Goal: Entertainment & Leisure: Consume media (video, audio)

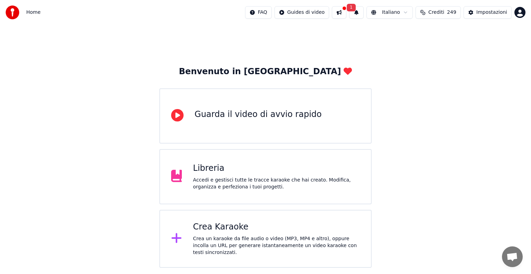
click at [361, 10] on button "1" at bounding box center [356, 12] width 15 height 12
click at [414, 37] on button "Aggiorna" at bounding box center [411, 34] width 34 height 12
click at [346, 13] on button at bounding box center [339, 12] width 15 height 12
click at [346, 15] on button at bounding box center [339, 12] width 15 height 12
click at [223, 230] on div "Crea Karaoke" at bounding box center [276, 227] width 167 height 11
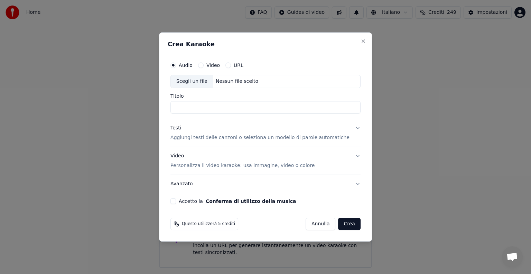
click at [204, 65] on button "Video" at bounding box center [201, 66] width 6 height 6
click at [236, 82] on div "Nessun file scelto" at bounding box center [237, 81] width 48 height 7
type input "**********"
click at [350, 128] on button "Testi Aggiungi testi delle canzoni o seleziona un modello di parole automatiche" at bounding box center [265, 133] width 190 height 28
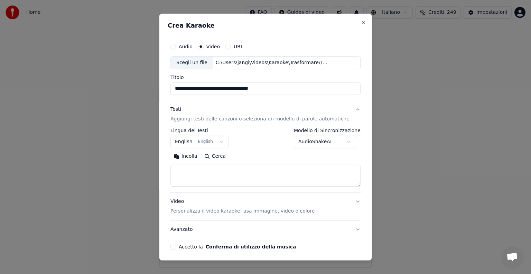
click at [221, 142] on button "English English" at bounding box center [199, 142] width 58 height 12
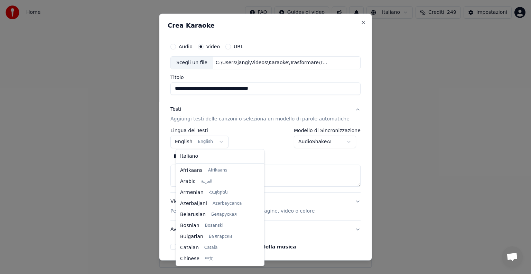
scroll to position [55, 0]
select select "**"
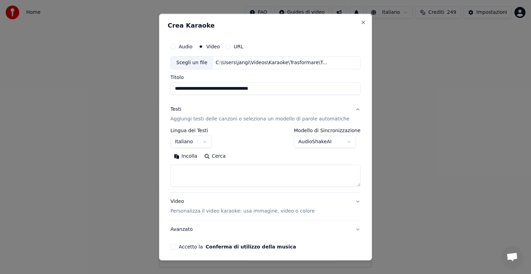
click at [201, 174] on textarea at bounding box center [265, 176] width 190 height 22
click at [196, 154] on button "Incolla" at bounding box center [185, 156] width 30 height 11
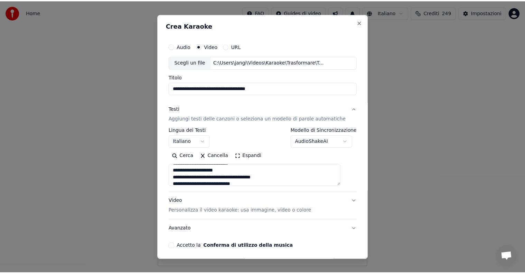
scroll to position [26, 0]
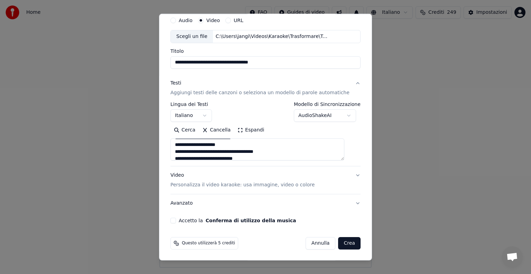
click at [176, 220] on button "Accetto la Conferma di utilizzo della musica" at bounding box center [173, 221] width 6 height 6
click at [338, 244] on button "Crea" at bounding box center [349, 244] width 22 height 12
type textarea "**********"
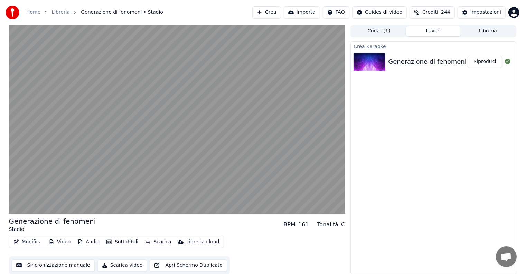
click at [481, 62] on button "Riproduci" at bounding box center [485, 62] width 35 height 12
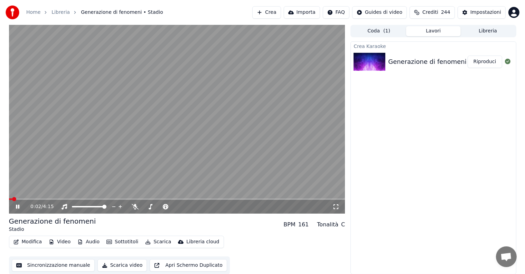
click at [17, 207] on icon at bounding box center [17, 207] width 3 height 4
click at [29, 243] on button "Modifica" at bounding box center [28, 243] width 34 height 10
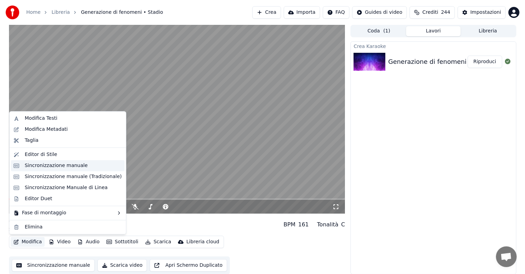
click at [65, 167] on div "Sincronizzazione manuale" at bounding box center [56, 165] width 63 height 7
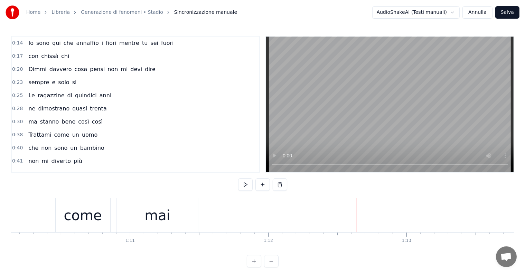
scroll to position [0, 9560]
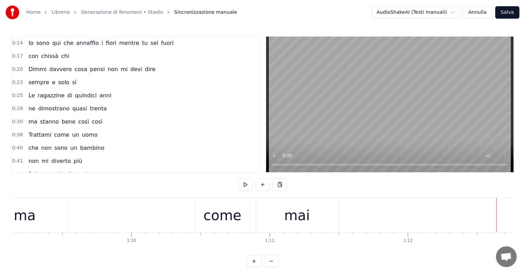
click at [216, 216] on div "come" at bounding box center [223, 215] width 38 height 21
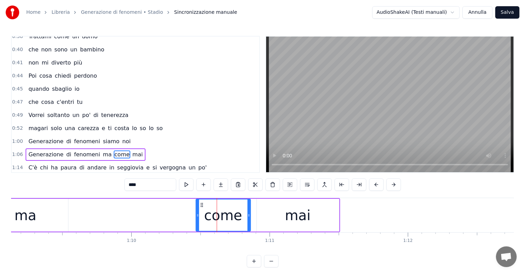
scroll to position [142, 0]
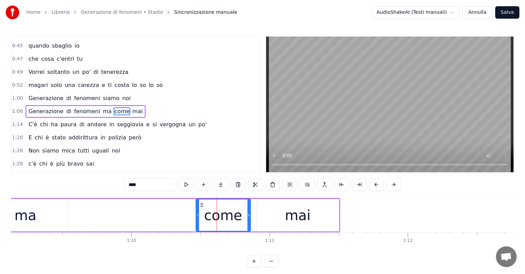
click at [22, 221] on div "ma" at bounding box center [26, 215] width 22 height 21
type input "**"
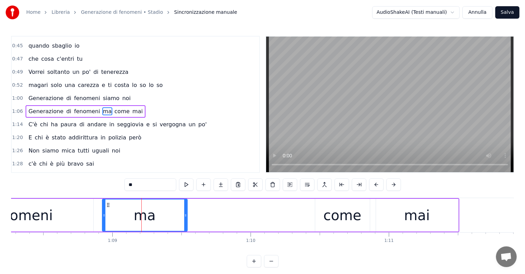
scroll to position [0, 9381]
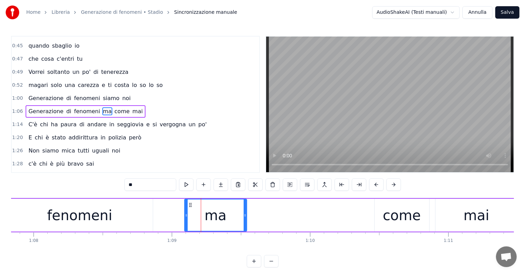
drag, startPoint x: 162, startPoint y: 219, endPoint x: 185, endPoint y: 222, distance: 23.0
click at [185, 222] on div at bounding box center [186, 215] width 3 height 31
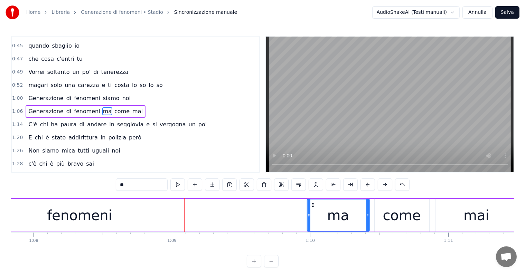
drag, startPoint x: 190, startPoint y: 203, endPoint x: 313, endPoint y: 205, distance: 122.4
click at [313, 205] on icon at bounding box center [313, 206] width 6 height 6
click at [35, 105] on div "Generazione di fenomeni ma come mai" at bounding box center [86, 111] width 120 height 12
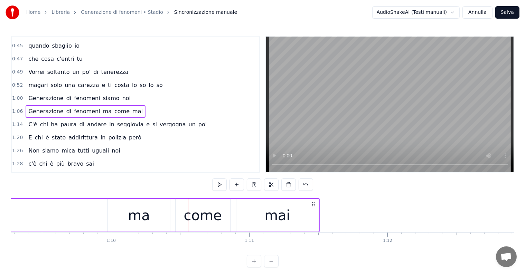
scroll to position [0, 9420]
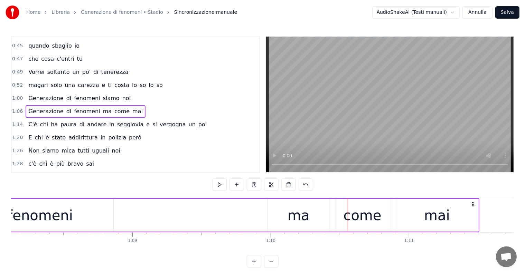
click at [303, 217] on div "ma" at bounding box center [299, 215] width 22 height 21
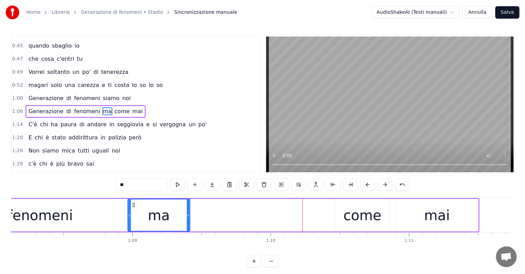
drag, startPoint x: 274, startPoint y: 205, endPoint x: 134, endPoint y: 216, distance: 140.5
click at [134, 216] on div "ma" at bounding box center [159, 215] width 62 height 31
click at [67, 216] on div "fenomeni" at bounding box center [40, 215] width 65 height 21
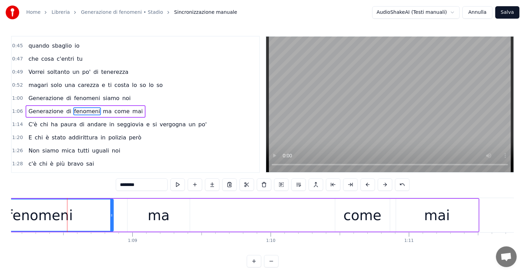
click at [421, 222] on div "mai" at bounding box center [437, 215] width 82 height 33
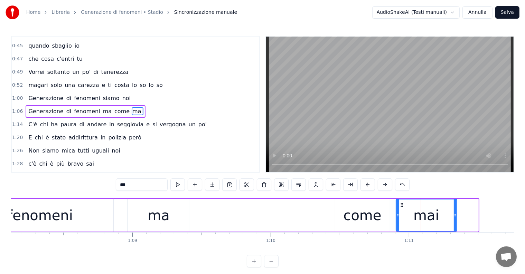
drag, startPoint x: 475, startPoint y: 216, endPoint x: 454, endPoint y: 219, distance: 21.7
click at [454, 219] on div at bounding box center [455, 215] width 3 height 31
click at [358, 220] on div "come" at bounding box center [363, 215] width 38 height 21
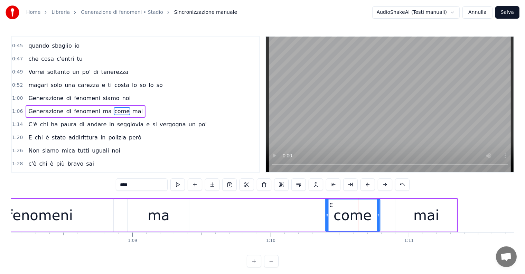
drag, startPoint x: 340, startPoint y: 205, endPoint x: 329, endPoint y: 206, distance: 11.5
click at [329, 206] on icon at bounding box center [331, 206] width 6 height 6
click at [425, 224] on div "mai" at bounding box center [426, 215] width 26 height 21
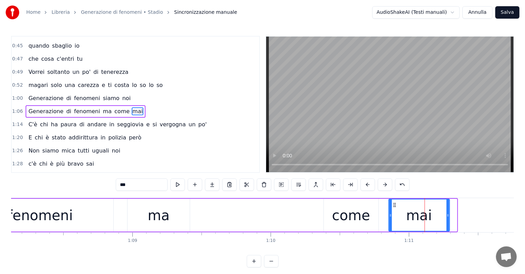
drag, startPoint x: 402, startPoint y: 205, endPoint x: 395, endPoint y: 205, distance: 7.3
click at [395, 205] on icon at bounding box center [395, 206] width 6 height 6
click at [186, 215] on div "ma" at bounding box center [159, 215] width 62 height 33
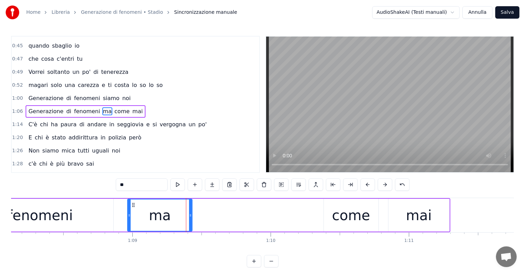
drag, startPoint x: 188, startPoint y: 217, endPoint x: 211, endPoint y: 218, distance: 22.9
click at [192, 218] on div at bounding box center [190, 215] width 3 height 31
drag, startPoint x: 211, startPoint y: 218, endPoint x: 185, endPoint y: 218, distance: 25.9
click at [185, 218] on div at bounding box center [185, 215] width 3 height 31
drag, startPoint x: 185, startPoint y: 218, endPoint x: 204, endPoint y: 221, distance: 18.8
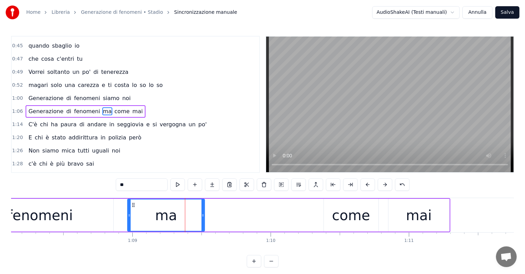
click at [204, 221] on div at bounding box center [203, 215] width 3 height 31
click at [67, 215] on div "fenomeni" at bounding box center [40, 215] width 65 height 21
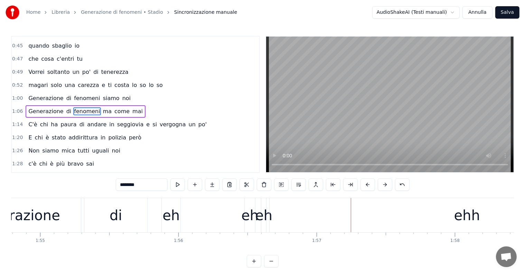
scroll to position [0, 15834]
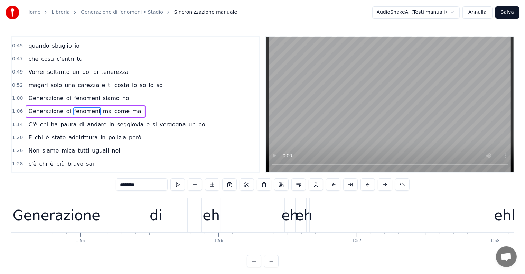
click at [306, 222] on div "eh" at bounding box center [303, 215] width 17 height 21
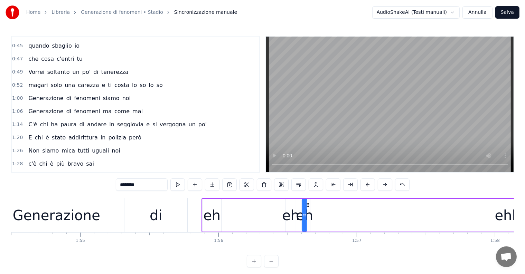
type input "**"
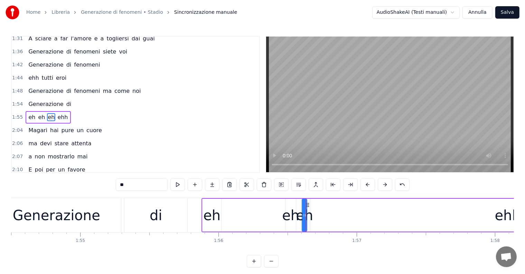
scroll to position [282, 0]
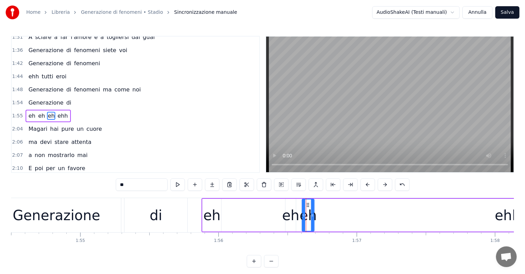
drag, startPoint x: 308, startPoint y: 206, endPoint x: 313, endPoint y: 208, distance: 5.0
click at [313, 208] on div at bounding box center [312, 215] width 3 height 31
drag, startPoint x: 306, startPoint y: 205, endPoint x: 356, endPoint y: 205, distance: 50.1
click at [293, 218] on div "eh" at bounding box center [290, 215] width 17 height 21
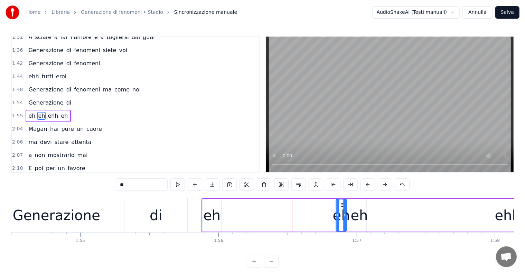
drag, startPoint x: 291, startPoint y: 205, endPoint x: 343, endPoint y: 206, distance: 51.9
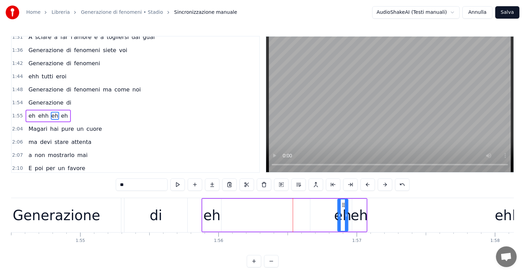
click at [215, 222] on div "eh" at bounding box center [211, 215] width 17 height 21
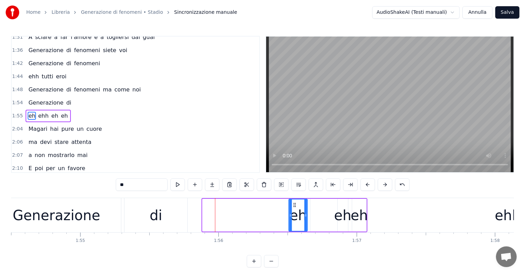
drag, startPoint x: 207, startPoint y: 204, endPoint x: 293, endPoint y: 214, distance: 86.7
click at [293, 214] on div "eh" at bounding box center [298, 215] width 18 height 31
click at [340, 222] on div "eh" at bounding box center [342, 215] width 17 height 21
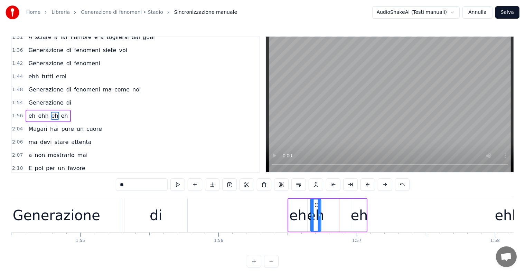
drag, startPoint x: 343, startPoint y: 205, endPoint x: 315, endPoint y: 207, distance: 27.4
click at [315, 207] on icon at bounding box center [317, 206] width 6 height 6
click at [356, 218] on div "eh" at bounding box center [359, 215] width 17 height 21
drag, startPoint x: 357, startPoint y: 205, endPoint x: 328, endPoint y: 207, distance: 29.2
click at [328, 207] on icon at bounding box center [329, 206] width 6 height 6
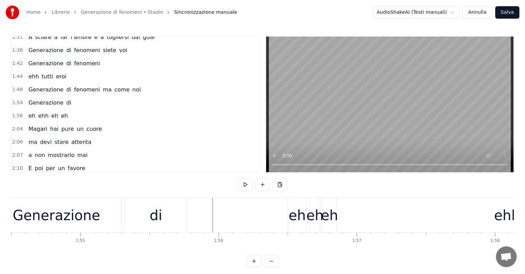
click at [173, 217] on div "di" at bounding box center [155, 215] width 63 height 34
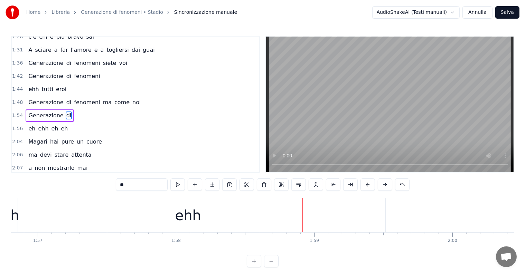
scroll to position [0, 15973]
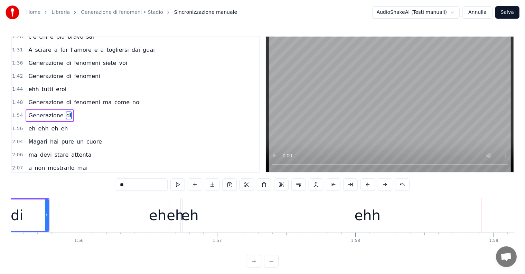
click at [158, 226] on div "eh" at bounding box center [157, 215] width 19 height 34
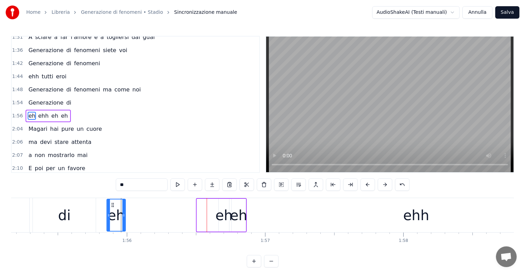
scroll to position [0, 15924]
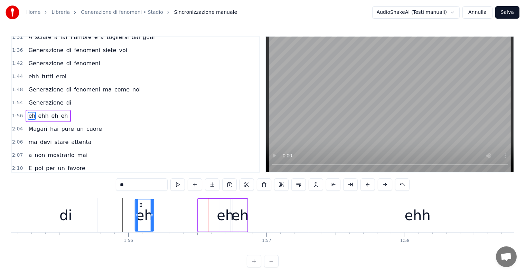
drag, startPoint x: 154, startPoint y: 206, endPoint x: 140, endPoint y: 217, distance: 17.7
click at [140, 217] on div "eh" at bounding box center [145, 215] width 18 height 31
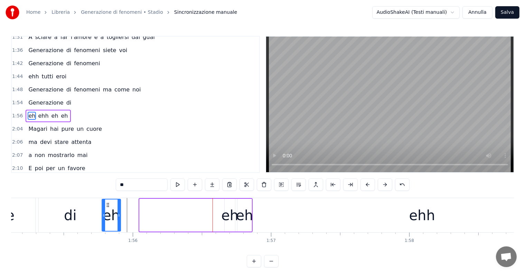
scroll to position [0, 15915]
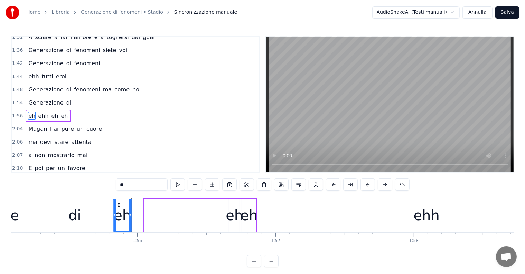
drag, startPoint x: 140, startPoint y: 204, endPoint x: 119, endPoint y: 205, distance: 21.8
click at [119, 205] on icon at bounding box center [119, 206] width 6 height 6
click at [233, 220] on div "eh" at bounding box center [234, 215] width 17 height 21
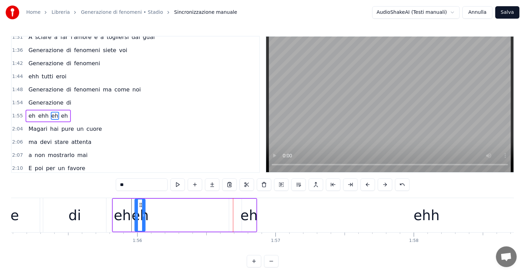
drag, startPoint x: 234, startPoint y: 204, endPoint x: 140, endPoint y: 204, distance: 94.4
click at [140, 204] on icon at bounding box center [141, 206] width 6 height 6
click at [251, 216] on div "eh" at bounding box center [249, 215] width 17 height 21
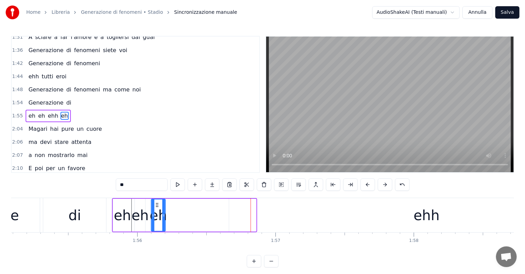
drag, startPoint x: 247, startPoint y: 204, endPoint x: 156, endPoint y: 204, distance: 90.6
click at [156, 204] on icon at bounding box center [158, 206] width 6 height 6
click at [65, 214] on div "di" at bounding box center [74, 215] width 63 height 34
type input "**"
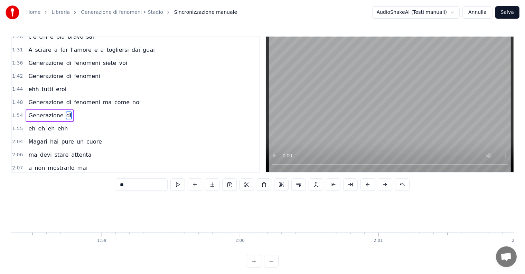
scroll to position [0, 15854]
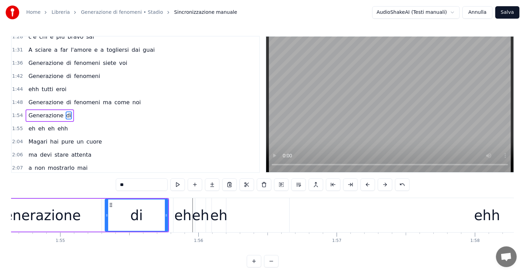
click at [23, 109] on div "1:54 Generazione di" at bounding box center [136, 115] width 248 height 13
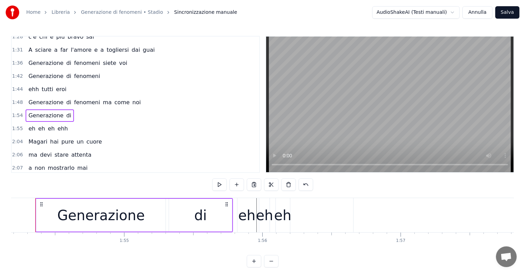
scroll to position [0, 15779]
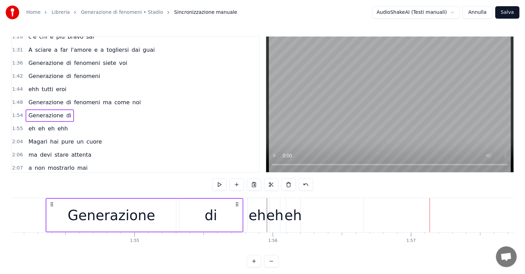
click at [294, 220] on div "eh" at bounding box center [293, 215] width 17 height 21
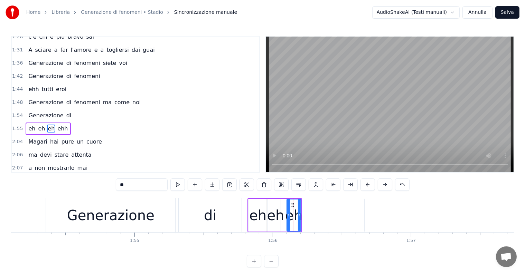
scroll to position [282, 0]
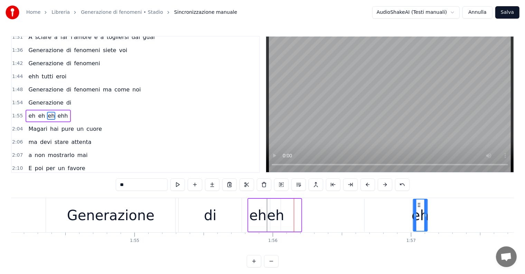
drag, startPoint x: 292, startPoint y: 204, endPoint x: 419, endPoint y: 205, distance: 126.5
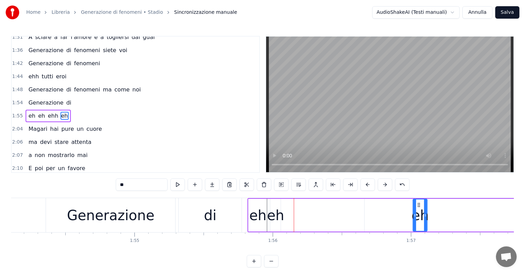
click at [276, 222] on div "eh" at bounding box center [275, 215] width 17 height 21
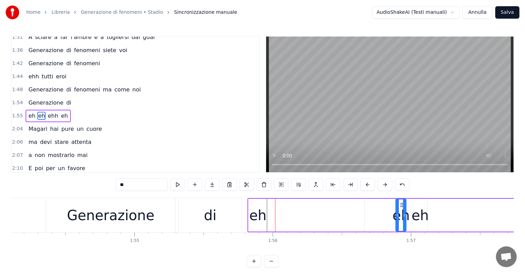
drag, startPoint x: 275, startPoint y: 204, endPoint x: 401, endPoint y: 207, distance: 125.9
click at [252, 223] on div "eh" at bounding box center [257, 215] width 17 height 21
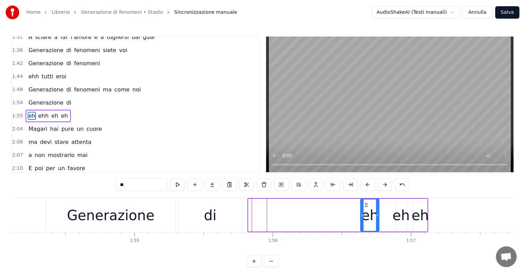
drag, startPoint x: 253, startPoint y: 203, endPoint x: 365, endPoint y: 206, distance: 112.1
click at [365, 206] on icon at bounding box center [367, 206] width 6 height 6
click at [120, 212] on div "Generazione" at bounding box center [110, 215] width 87 height 21
type input "**********"
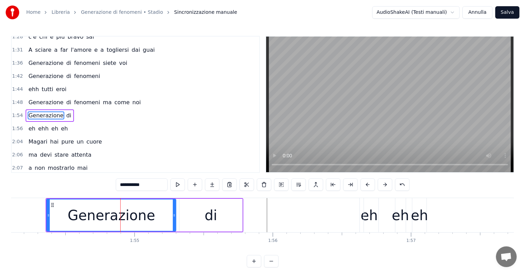
click at [35, 110] on div "Generazione di" at bounding box center [50, 116] width 48 height 12
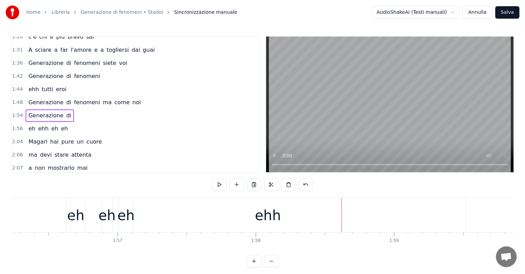
scroll to position [0, 15993]
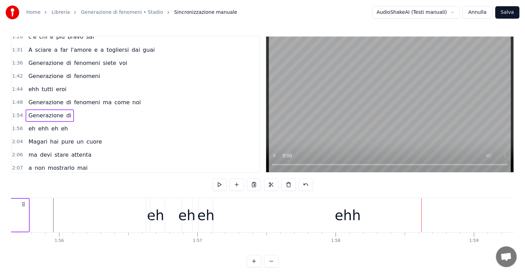
click at [296, 198] on div "0:14 Io sono qui che annaffio i fiori mentre tu sei fuori 0:17 con chissà chi 0…" at bounding box center [262, 152] width 503 height 232
click at [296, 199] on div "ehh" at bounding box center [347, 215] width 395 height 34
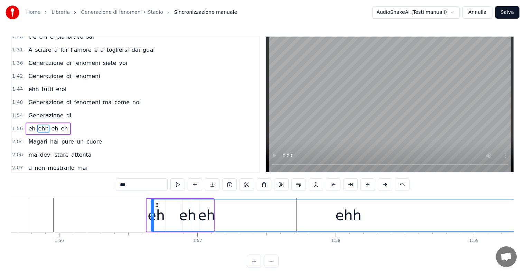
scroll to position [282, 0]
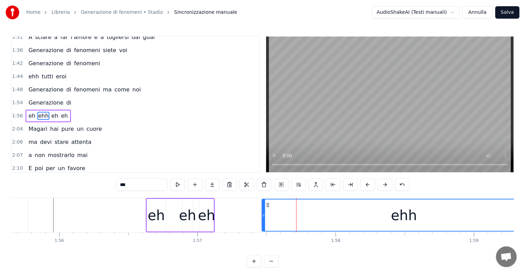
drag, startPoint x: 153, startPoint y: 204, endPoint x: 264, endPoint y: 211, distance: 111.2
drag, startPoint x: 262, startPoint y: 218, endPoint x: 257, endPoint y: 218, distance: 4.8
click at [258, 218] on div at bounding box center [259, 215] width 3 height 31
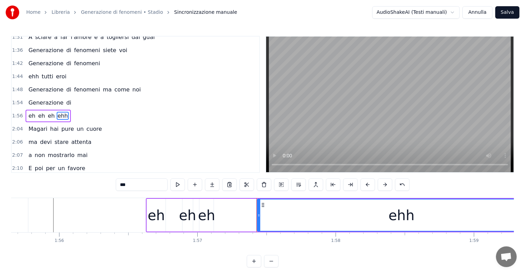
click at [204, 220] on div "eh" at bounding box center [206, 215] width 17 height 21
type input "**"
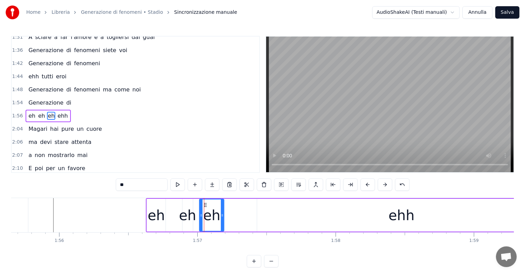
drag, startPoint x: 211, startPoint y: 218, endPoint x: 221, endPoint y: 218, distance: 10.4
click at [221, 218] on div at bounding box center [222, 215] width 3 height 31
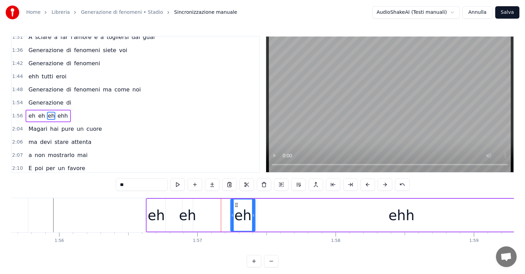
drag, startPoint x: 221, startPoint y: 207, endPoint x: 235, endPoint y: 209, distance: 14.6
click at [235, 209] on div "eh" at bounding box center [243, 215] width 24 height 31
click at [189, 214] on div "eh" at bounding box center [187, 215] width 17 height 21
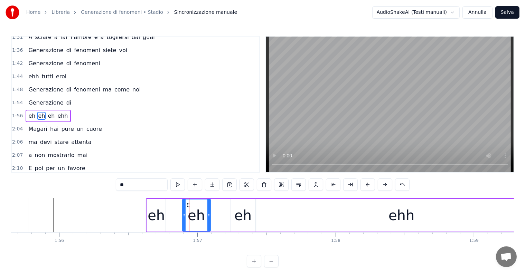
drag, startPoint x: 191, startPoint y: 215, endPoint x: 209, endPoint y: 216, distance: 17.7
click at [209, 216] on icon at bounding box center [208, 216] width 3 height 6
drag, startPoint x: 187, startPoint y: 203, endPoint x: 202, endPoint y: 204, distance: 14.9
click at [202, 204] on icon at bounding box center [203, 206] width 6 height 6
click at [161, 218] on div "eh" at bounding box center [156, 215] width 17 height 21
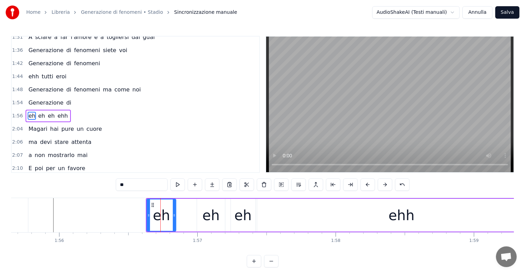
drag, startPoint x: 164, startPoint y: 218, endPoint x: 174, endPoint y: 220, distance: 10.4
click at [174, 220] on div at bounding box center [174, 215] width 3 height 31
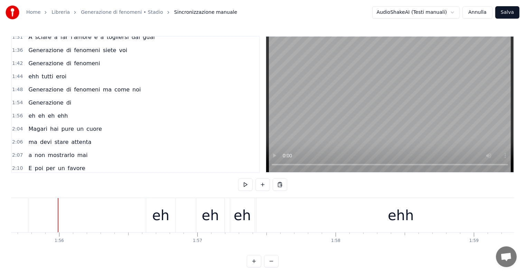
click at [28, 97] on div "Generazione di" at bounding box center [50, 103] width 48 height 12
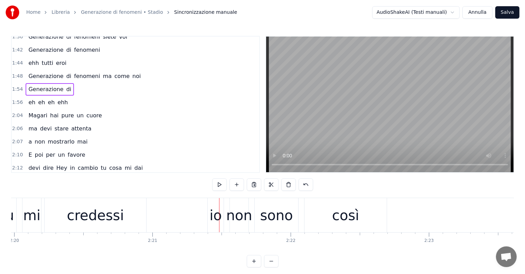
scroll to position [316, 0]
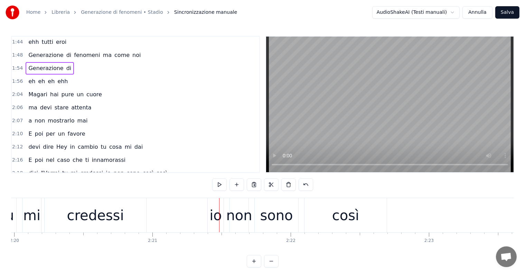
click at [40, 169] on span ""Vorrei" at bounding box center [50, 173] width 20 height 8
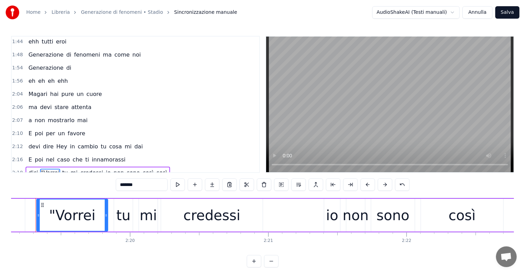
scroll to position [0, 19231]
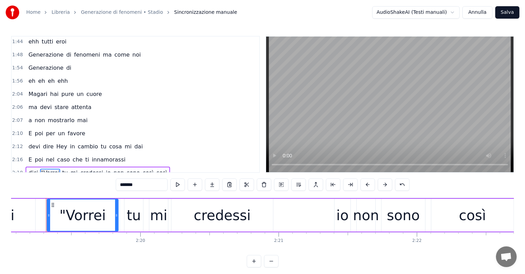
click at [123, 184] on input "*******" at bounding box center [142, 185] width 52 height 12
click at [131, 224] on div "tu" at bounding box center [134, 215] width 14 height 21
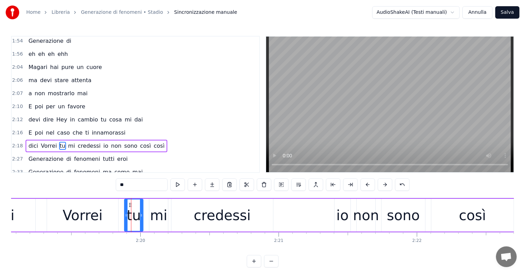
scroll to position [371, 0]
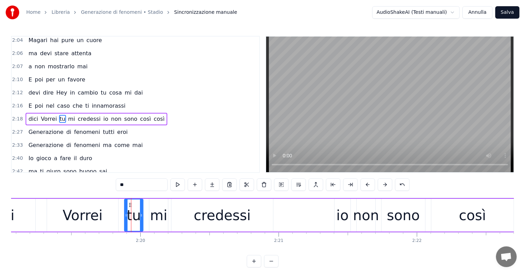
click at [96, 201] on div "Vorrei" at bounding box center [82, 215] width 71 height 33
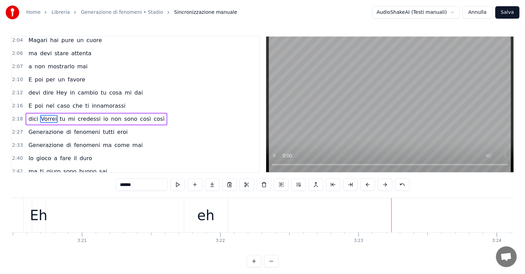
scroll to position [0, 27645]
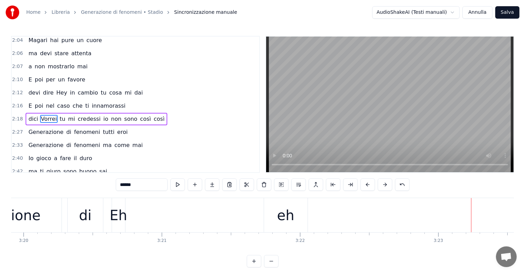
click at [115, 220] on div "Eh" at bounding box center [119, 215] width 18 height 21
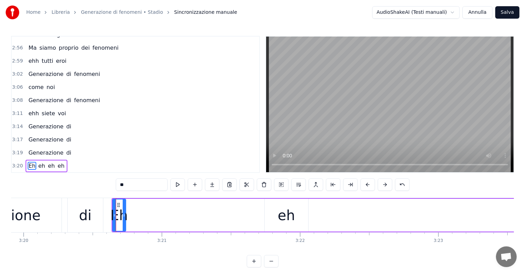
scroll to position [564, 0]
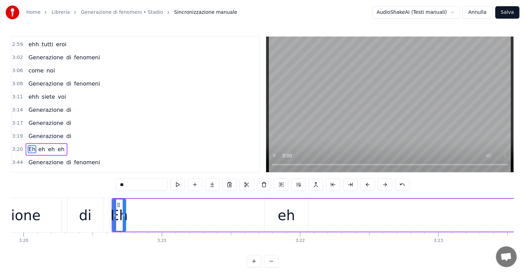
click at [285, 220] on div "eh" at bounding box center [286, 215] width 17 height 21
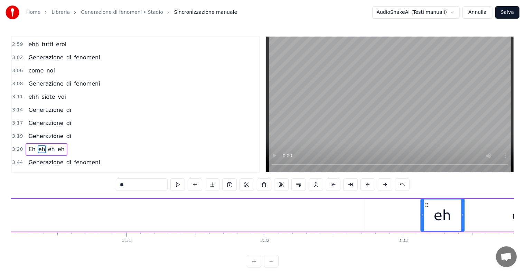
scroll to position [0, 29066]
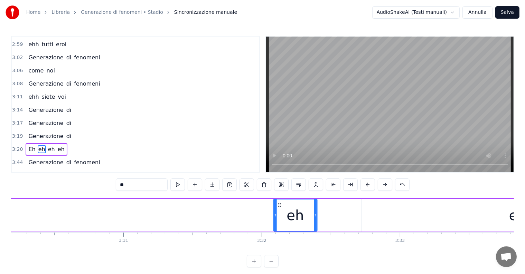
drag, startPoint x: 269, startPoint y: 204, endPoint x: 278, endPoint y: 222, distance: 20.1
click at [278, 222] on div "eh" at bounding box center [295, 215] width 43 height 31
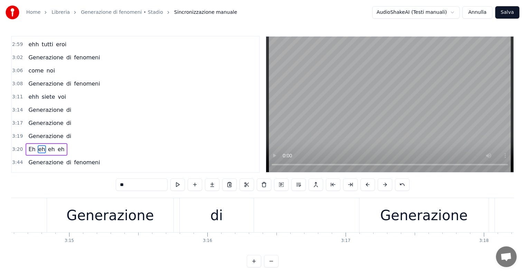
scroll to position [0, 27366]
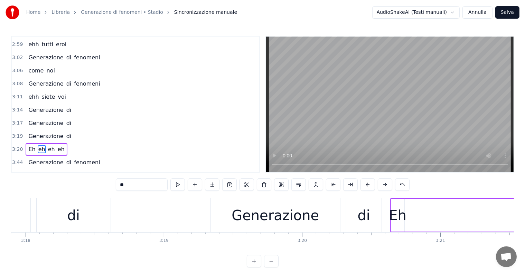
click at [404, 228] on div "Eh" at bounding box center [398, 215] width 14 height 33
type input "**"
drag, startPoint x: 401, startPoint y: 210, endPoint x: 419, endPoint y: 213, distance: 18.5
click at [420, 213] on div at bounding box center [421, 215] width 3 height 31
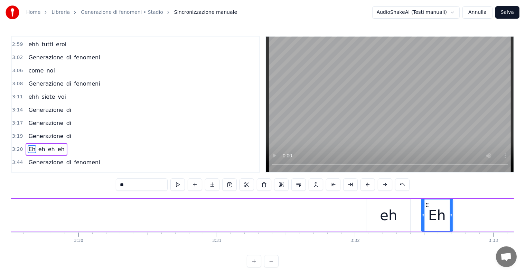
scroll to position [0, 28974]
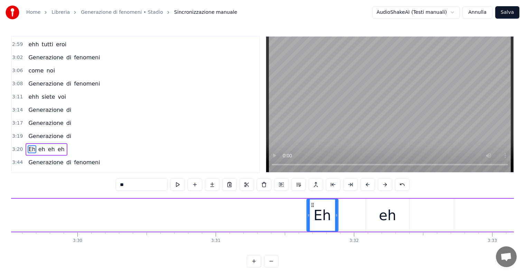
drag, startPoint x: 433, startPoint y: 209, endPoint x: 311, endPoint y: 213, distance: 122.1
click at [311, 213] on div "Eh" at bounding box center [322, 215] width 31 height 31
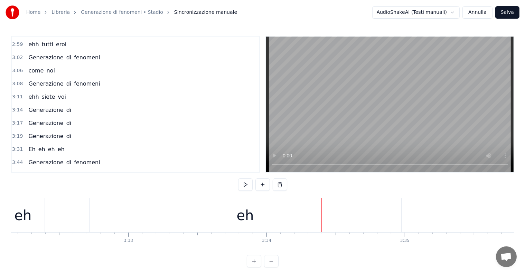
scroll to position [0, 29258]
click at [357, 208] on div "eh" at bounding box center [325, 215] width 312 height 34
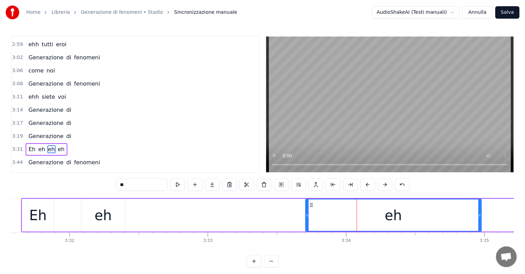
drag, startPoint x: 170, startPoint y: 212, endPoint x: 306, endPoint y: 217, distance: 136.0
click at [306, 217] on div at bounding box center [307, 215] width 3 height 31
click at [99, 224] on div "eh" at bounding box center [102, 215] width 17 height 21
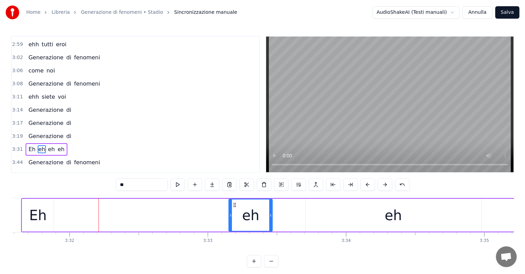
drag, startPoint x: 86, startPoint y: 204, endPoint x: 234, endPoint y: 204, distance: 147.6
click at [234, 204] on icon at bounding box center [235, 206] width 6 height 6
click at [44, 218] on div "Eh" at bounding box center [38, 215] width 18 height 21
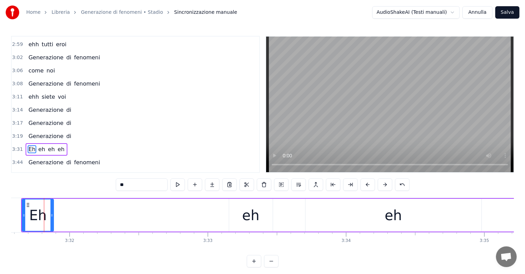
scroll to position [0, 29256]
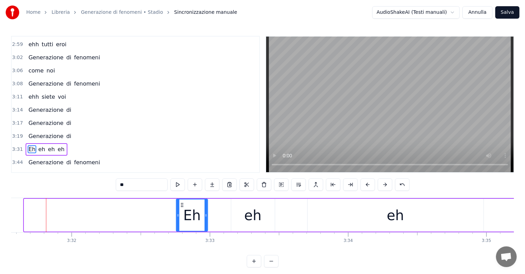
drag, startPoint x: 30, startPoint y: 204, endPoint x: 182, endPoint y: 210, distance: 152.2
click at [182, 210] on div "Eh" at bounding box center [192, 215] width 31 height 31
click at [250, 216] on div "eh" at bounding box center [252, 215] width 17 height 21
type input "**"
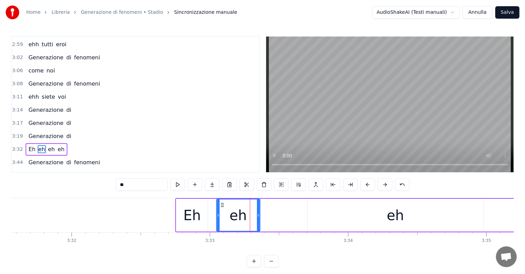
drag, startPoint x: 236, startPoint y: 205, endPoint x: 222, endPoint y: 205, distance: 14.9
click at [222, 205] on icon at bounding box center [223, 206] width 6 height 6
click at [326, 214] on div "eh" at bounding box center [396, 215] width 176 height 33
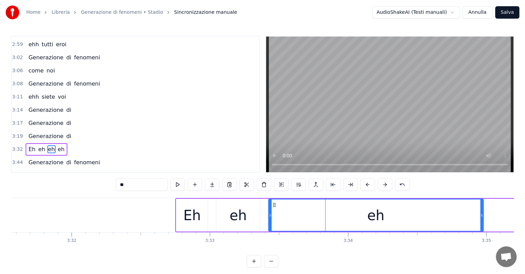
drag, startPoint x: 307, startPoint y: 216, endPoint x: 268, endPoint y: 217, distance: 39.1
click at [268, 217] on div "eh" at bounding box center [376, 215] width 216 height 33
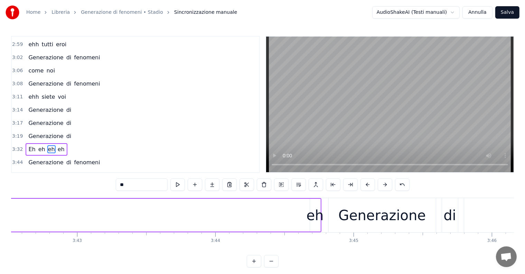
scroll to position [0, 30792]
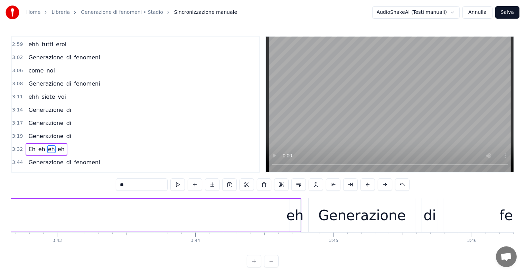
click at [294, 220] on div "eh" at bounding box center [295, 215] width 17 height 21
drag, startPoint x: 290, startPoint y: 217, endPoint x: 278, endPoint y: 216, distance: 11.8
click at [279, 216] on icon at bounding box center [280, 216] width 3 height 6
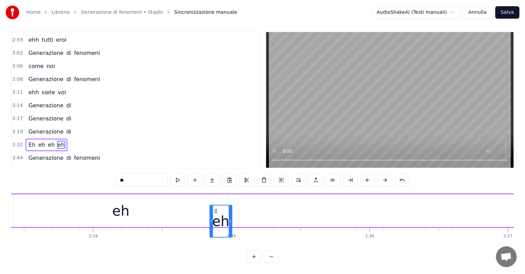
scroll to position [10, 0]
drag, startPoint x: 282, startPoint y: 205, endPoint x: 296, endPoint y: 201, distance: 14.8
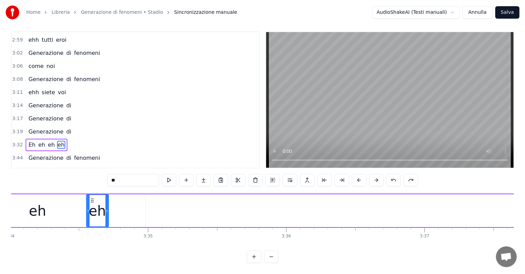
scroll to position [0, 29586]
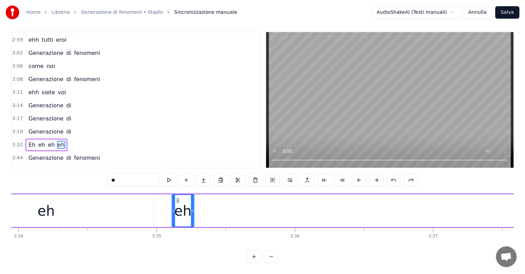
drag, startPoint x: 425, startPoint y: 196, endPoint x: 183, endPoint y: 201, distance: 241.4
click at [183, 201] on div "eh" at bounding box center [182, 210] width 21 height 31
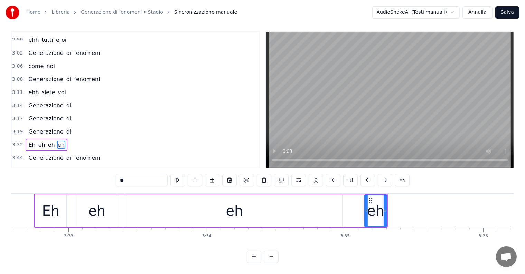
scroll to position [0, 29358]
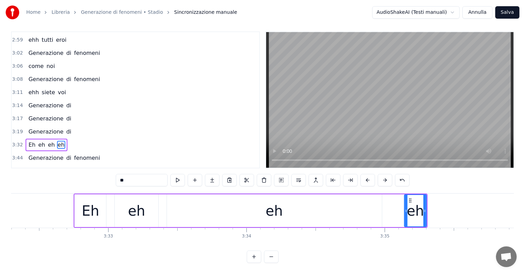
click at [306, 202] on div "eh" at bounding box center [274, 211] width 215 height 33
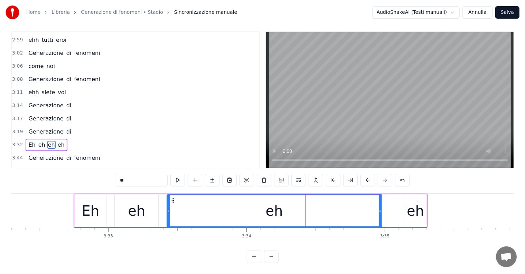
scroll to position [0, 0]
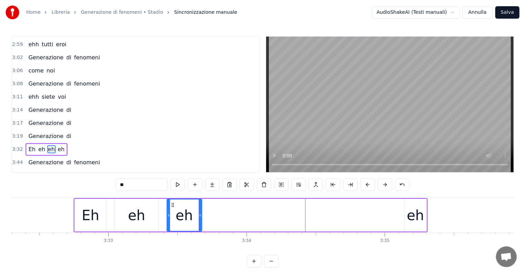
drag, startPoint x: 381, startPoint y: 211, endPoint x: 201, endPoint y: 215, distance: 180.2
click at [201, 215] on div at bounding box center [200, 215] width 3 height 31
click at [407, 224] on div "eh" at bounding box center [415, 215] width 22 height 33
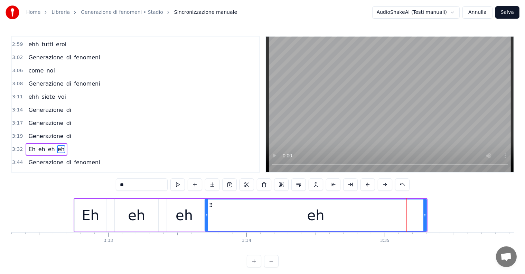
drag, startPoint x: 404, startPoint y: 219, endPoint x: 234, endPoint y: 219, distance: 170.4
click at [205, 223] on div "eh" at bounding box center [316, 215] width 222 height 33
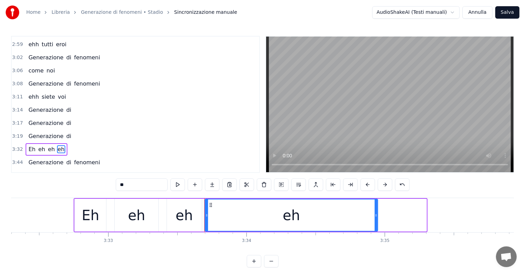
drag, startPoint x: 425, startPoint y: 220, endPoint x: 376, endPoint y: 220, distance: 48.7
click at [376, 220] on div at bounding box center [376, 215] width 3 height 31
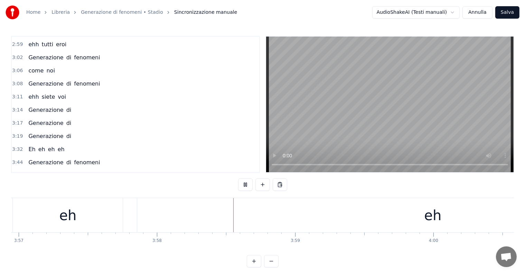
scroll to position [0, 32878]
click at [348, 225] on div "eh" at bounding box center [320, 215] width 591 height 34
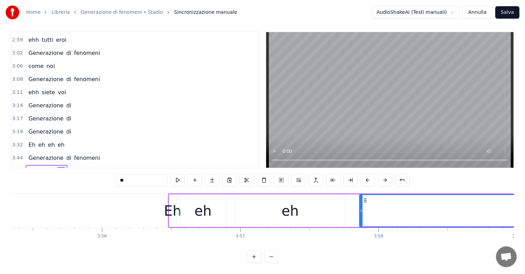
scroll to position [0, 32564]
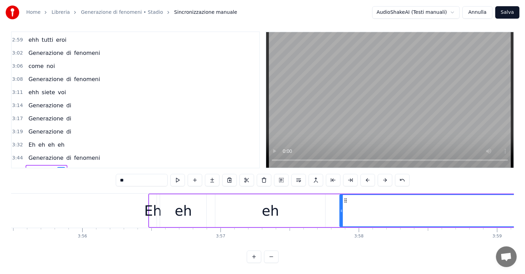
click at [273, 203] on div "eh" at bounding box center [270, 211] width 17 height 21
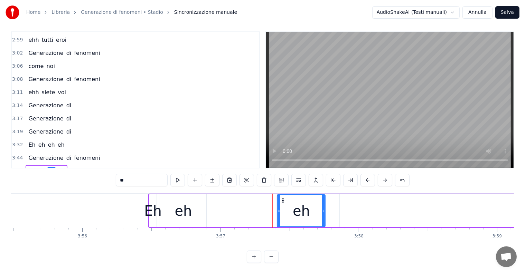
drag, startPoint x: 216, startPoint y: 204, endPoint x: 270, endPoint y: 206, distance: 53.6
click at [278, 208] on icon at bounding box center [279, 211] width 3 height 6
click at [197, 206] on div "eh" at bounding box center [183, 211] width 46 height 33
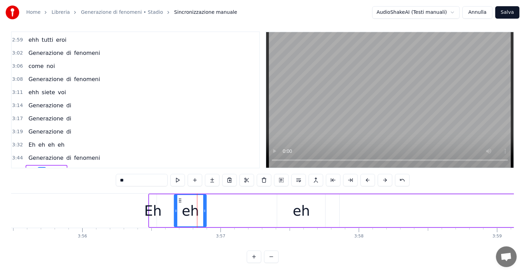
drag, startPoint x: 160, startPoint y: 204, endPoint x: 174, endPoint y: 206, distance: 14.3
click at [175, 208] on icon at bounding box center [176, 211] width 3 height 6
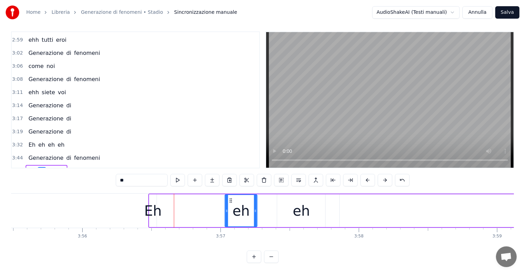
drag, startPoint x: 180, startPoint y: 195, endPoint x: 231, endPoint y: 201, distance: 51.2
click at [231, 201] on div "eh" at bounding box center [241, 210] width 31 height 31
click at [152, 206] on div "Eh" at bounding box center [153, 211] width 18 height 21
type input "**"
drag, startPoint x: 156, startPoint y: 204, endPoint x: 170, endPoint y: 204, distance: 13.8
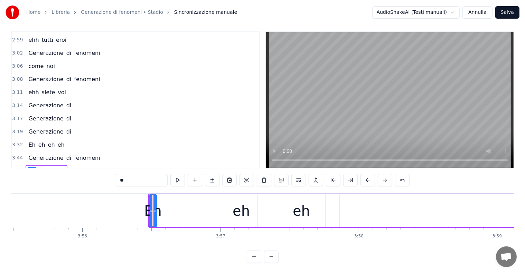
click at [152, 203] on div "Eh" at bounding box center [153, 211] width 18 height 21
drag, startPoint x: 155, startPoint y: 203, endPoint x: 177, endPoint y: 205, distance: 22.5
click at [177, 208] on icon at bounding box center [177, 211] width 3 height 6
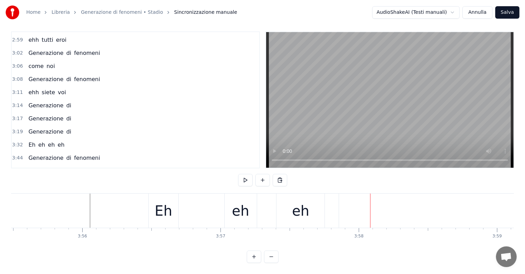
click at [167, 211] on div "Eh" at bounding box center [164, 211] width 18 height 21
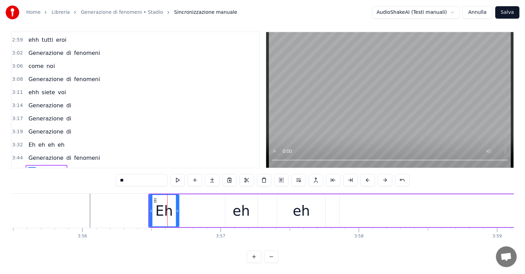
click at [241, 207] on div "eh" at bounding box center [241, 211] width 17 height 21
type input "**"
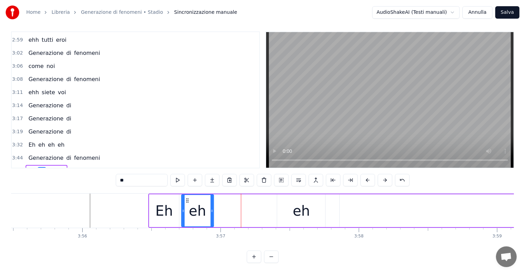
drag, startPoint x: 231, startPoint y: 194, endPoint x: 188, endPoint y: 198, distance: 43.8
click at [188, 198] on div "eh" at bounding box center [197, 210] width 31 height 31
click at [308, 209] on div "eh" at bounding box center [301, 211] width 17 height 21
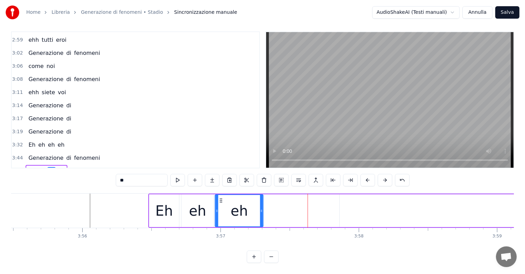
drag, startPoint x: 282, startPoint y: 193, endPoint x: 221, endPoint y: 197, distance: 62.1
click at [221, 197] on div "eh" at bounding box center [239, 210] width 47 height 31
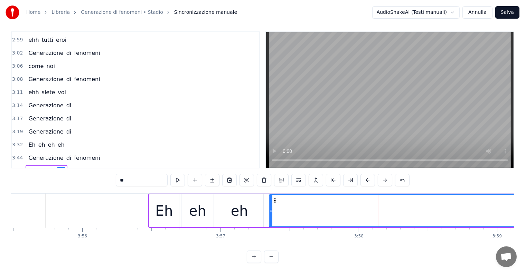
drag, startPoint x: 341, startPoint y: 199, endPoint x: 270, endPoint y: 199, distance: 70.5
click at [270, 199] on div at bounding box center [271, 210] width 3 height 31
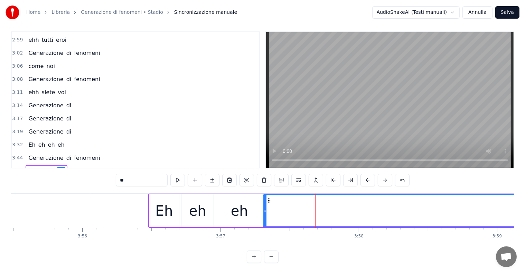
drag, startPoint x: 270, startPoint y: 202, endPoint x: 264, endPoint y: 202, distance: 5.9
click at [264, 202] on div at bounding box center [265, 210] width 3 height 31
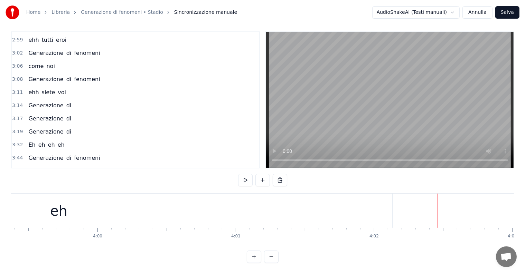
scroll to position [0, 33042]
click at [409, 209] on div "eh" at bounding box center [119, 211] width 668 height 34
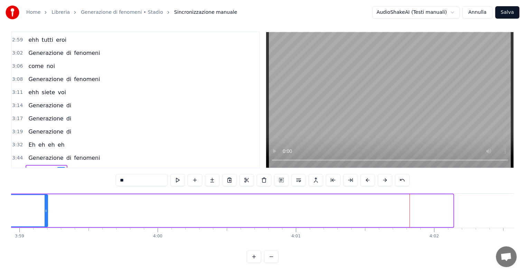
drag, startPoint x: 452, startPoint y: 200, endPoint x: 47, endPoint y: 192, distance: 405.6
click at [47, 195] on div at bounding box center [46, 210] width 3 height 31
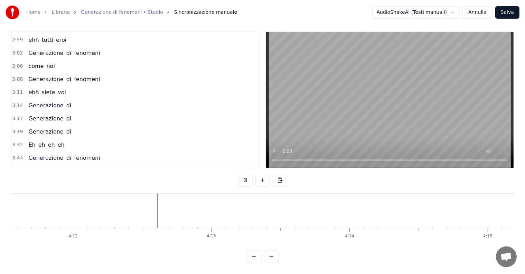
scroll to position [0, 34799]
click at [512, 9] on button "Salva" at bounding box center [507, 12] width 24 height 12
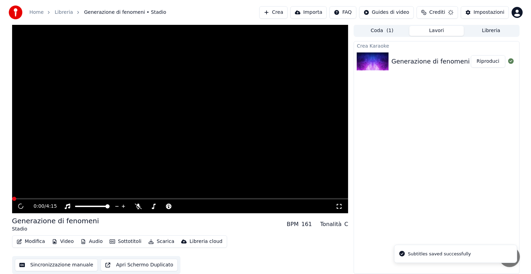
scroll to position [0, 0]
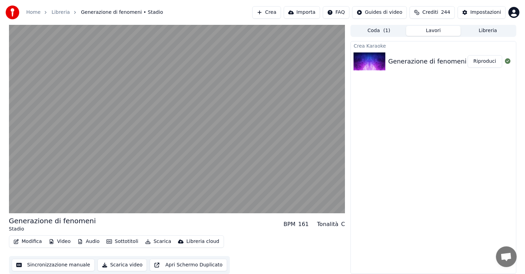
click at [488, 62] on button "Riproduci" at bounding box center [485, 61] width 35 height 12
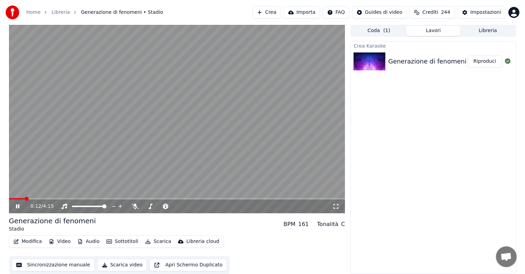
click at [25, 199] on span at bounding box center [17, 198] width 16 height 1
click at [18, 207] on icon at bounding box center [23, 207] width 16 height 6
click at [159, 243] on button "Scarica" at bounding box center [157, 242] width 31 height 10
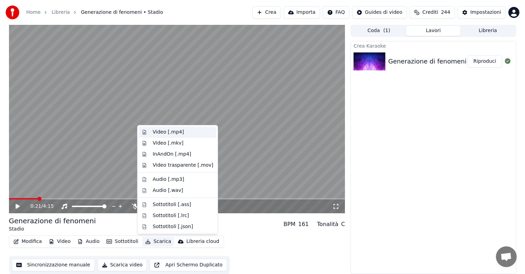
click at [179, 131] on div "Video [.mp4]" at bounding box center [168, 132] width 31 height 7
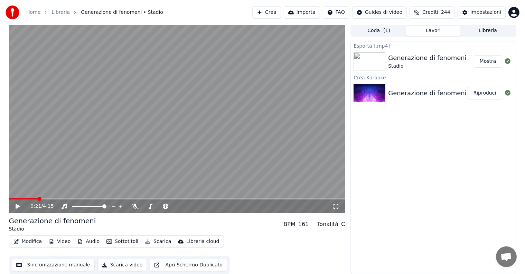
click at [492, 64] on button "Mostra" at bounding box center [488, 61] width 28 height 12
click at [277, 14] on button "Crea" at bounding box center [266, 12] width 28 height 12
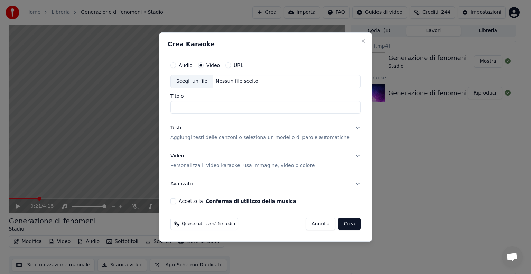
click at [176, 64] on button "Audio" at bounding box center [173, 66] width 6 height 6
click at [254, 82] on div "Nessun file scelto" at bounding box center [237, 81] width 48 height 7
type input "**********"
click at [349, 129] on button "Testi Aggiungi testi delle canzoni o seleziona un modello di parole automatiche" at bounding box center [265, 133] width 190 height 28
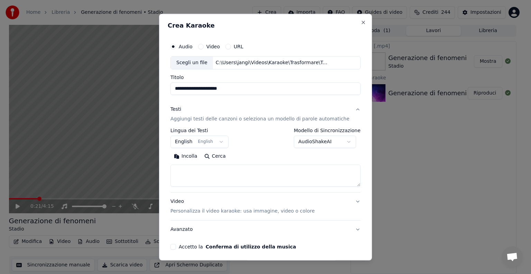
click at [223, 140] on body "**********" at bounding box center [262, 137] width 525 height 274
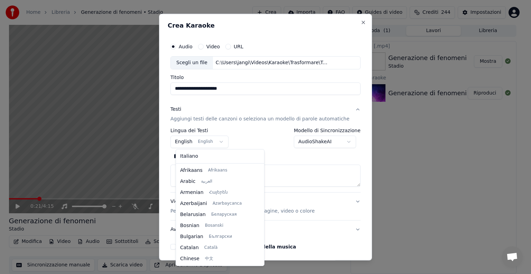
scroll to position [55, 0]
select select "**"
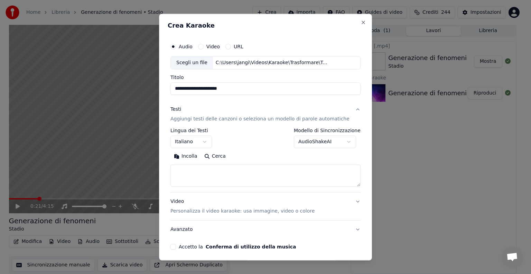
drag, startPoint x: 207, startPoint y: 178, endPoint x: 197, endPoint y: 162, distance: 18.3
click at [207, 178] on textarea at bounding box center [265, 176] width 190 height 22
click at [194, 156] on button "Incolla" at bounding box center [185, 156] width 30 height 11
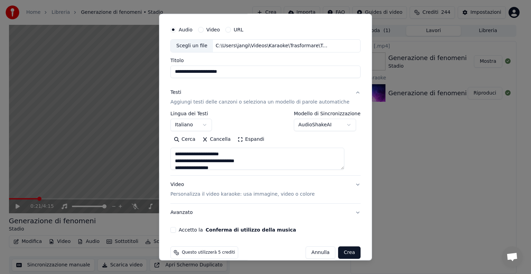
scroll to position [26, 0]
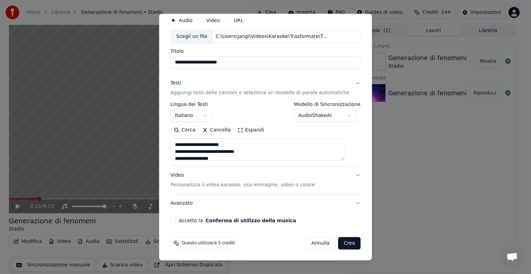
click at [347, 175] on button "Video Personalizza il video karaoke: usa immagine, video o colore" at bounding box center [265, 181] width 190 height 28
type textarea "**********"
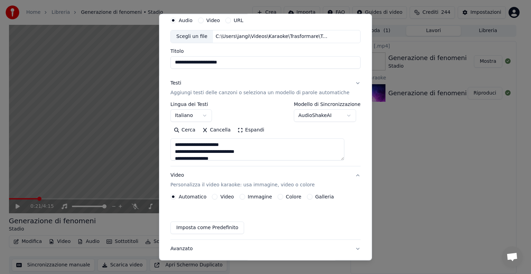
scroll to position [8, 0]
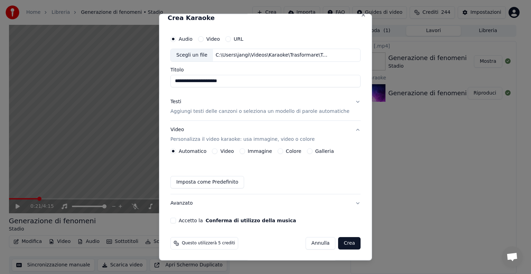
click at [244, 150] on button "Immagine" at bounding box center [243, 152] width 6 height 6
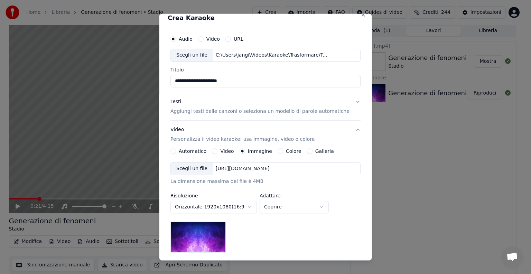
click at [272, 167] on div "[URL][DOMAIN_NAME]" at bounding box center [242, 169] width 59 height 7
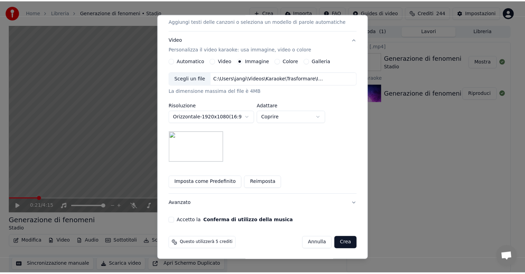
scroll to position [98, 0]
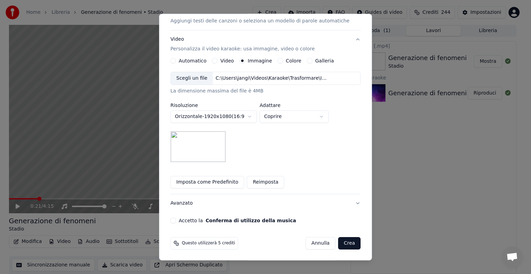
click at [176, 220] on button "Accetto la Conferma di utilizzo della musica" at bounding box center [173, 221] width 6 height 6
click at [338, 241] on button "Crea" at bounding box center [349, 244] width 22 height 12
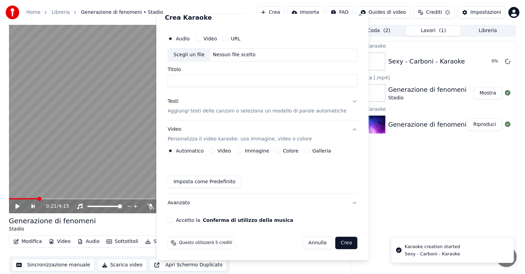
scroll to position [8, 0]
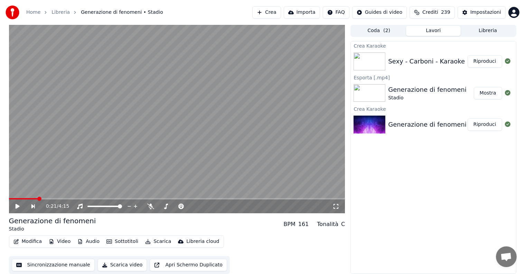
click at [481, 60] on button "Riproduci" at bounding box center [485, 61] width 35 height 12
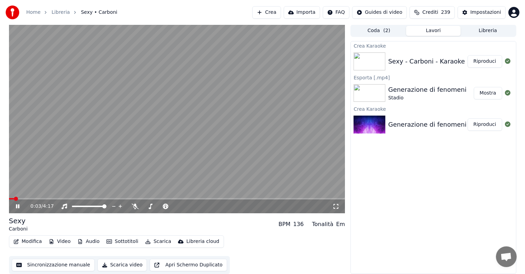
click at [20, 207] on icon at bounding box center [23, 207] width 16 height 6
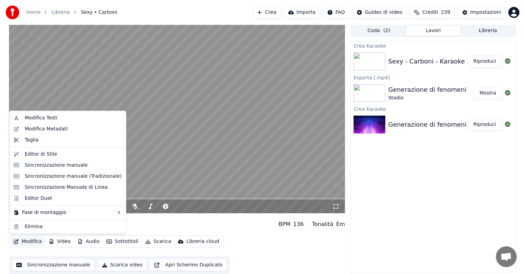
click at [31, 243] on button "Modifica" at bounding box center [28, 242] width 34 height 10
click at [74, 165] on div "Sincronizzazione manuale" at bounding box center [56, 165] width 63 height 7
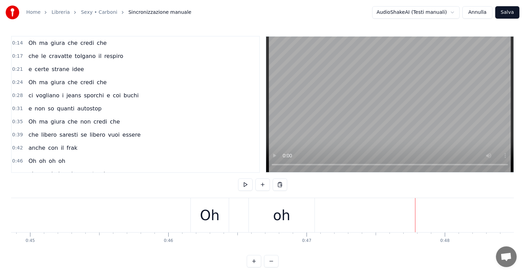
scroll to position [0, 6164]
click at [244, 219] on div "Oh" at bounding box center [250, 215] width 20 height 21
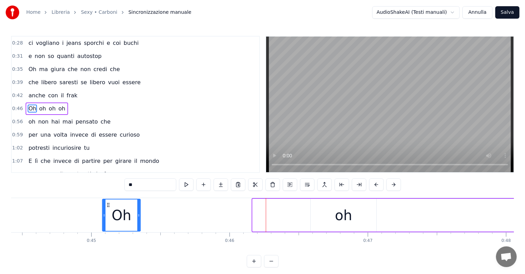
scroll to position [0, 6139]
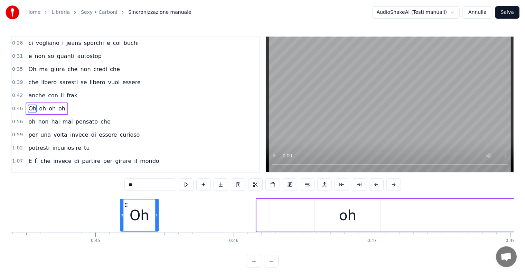
drag, startPoint x: 236, startPoint y: 204, endPoint x: 126, endPoint y: 208, distance: 110.7
click at [126, 208] on div "Oh" at bounding box center [139, 215] width 37 height 31
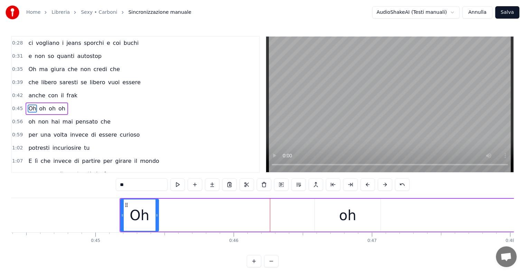
click at [359, 219] on div "oh" at bounding box center [348, 215] width 66 height 33
type input "**"
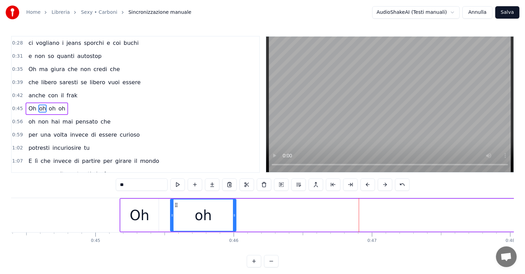
drag, startPoint x: 319, startPoint y: 205, endPoint x: 175, endPoint y: 205, distance: 144.2
click at [176, 205] on circle at bounding box center [176, 205] width 0 height 0
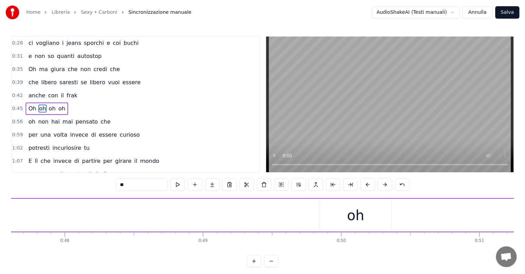
scroll to position [0, 6625]
click at [298, 217] on div "oh" at bounding box center [315, 215] width 71 height 33
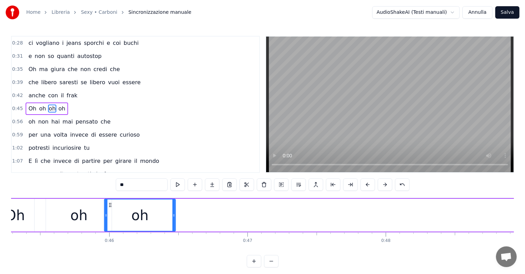
scroll to position [0, 6257]
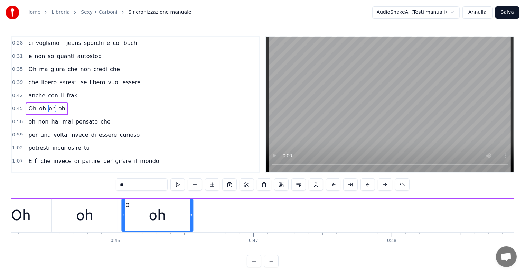
drag, startPoint x: 286, startPoint y: 205, endPoint x: 128, endPoint y: 204, distance: 157.7
click at [128, 204] on icon at bounding box center [128, 206] width 6 height 6
drag, startPoint x: 191, startPoint y: 211, endPoint x: 176, endPoint y: 211, distance: 14.9
click at [176, 211] on div at bounding box center [177, 215] width 3 height 31
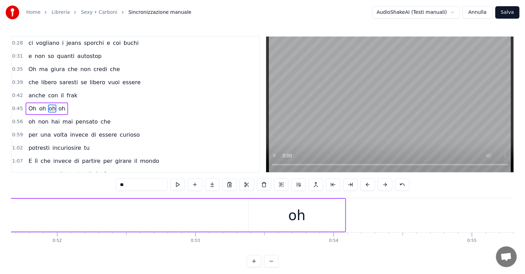
scroll to position [0, 7345]
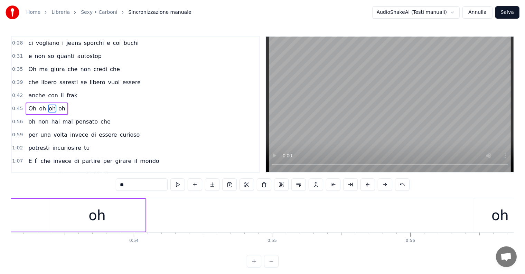
click at [110, 217] on div "oh" at bounding box center [97, 215] width 96 height 33
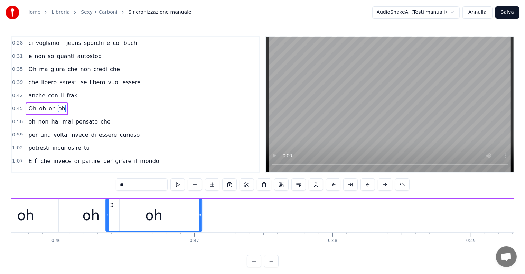
scroll to position [0, 6316]
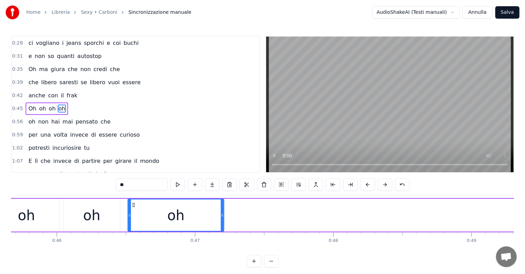
drag, startPoint x: 254, startPoint y: 205, endPoint x: 133, endPoint y: 212, distance: 121.2
click at [133, 212] on div "oh" at bounding box center [175, 215] width 95 height 31
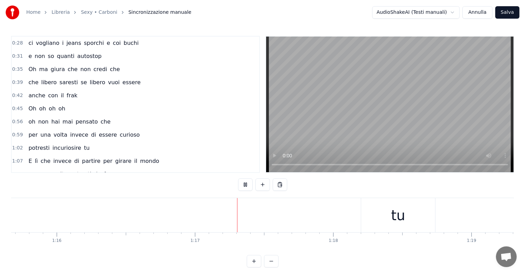
scroll to position [0, 10575]
click at [287, 220] on div "tu" at bounding box center [287, 215] width 14 height 21
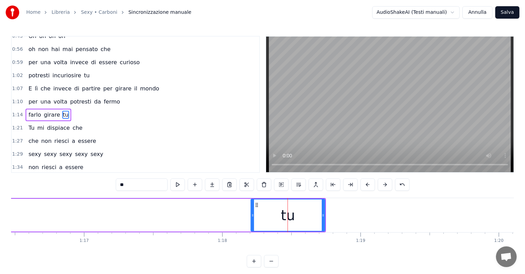
scroll to position [129, 0]
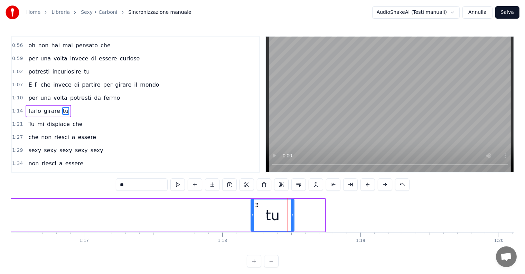
drag, startPoint x: 323, startPoint y: 211, endPoint x: 292, endPoint y: 209, distance: 30.8
click at [292, 209] on div at bounding box center [292, 215] width 3 height 31
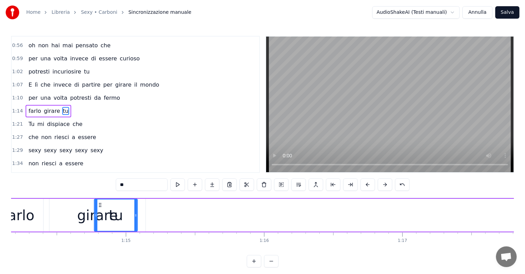
scroll to position [0, 10256]
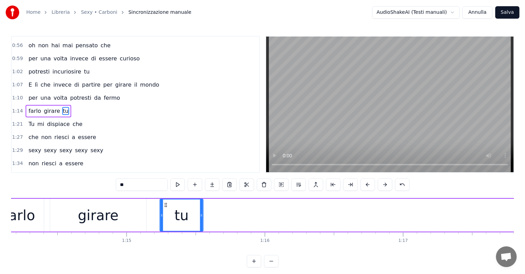
drag, startPoint x: 425, startPoint y: 204, endPoint x: 166, endPoint y: 217, distance: 259.6
click at [166, 217] on div "tu" at bounding box center [181, 215] width 43 height 31
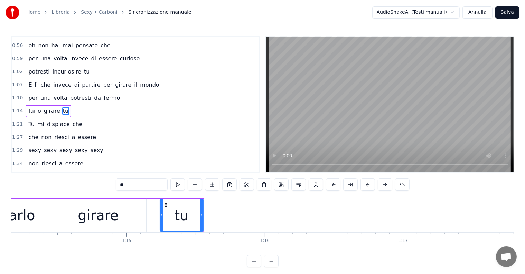
click at [137, 219] on div "girare" at bounding box center [98, 215] width 96 height 33
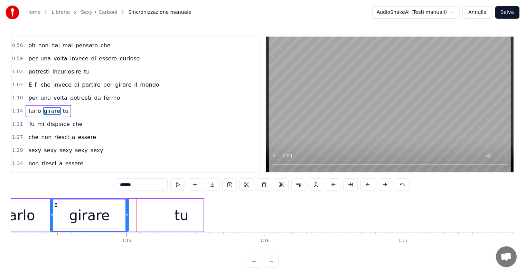
drag, startPoint x: 145, startPoint y: 216, endPoint x: 127, endPoint y: 216, distance: 17.6
click at [127, 216] on icon at bounding box center [126, 216] width 3 height 6
click at [167, 219] on div "tu" at bounding box center [181, 215] width 43 height 33
type input "**"
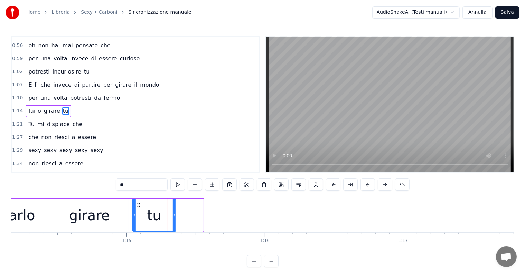
drag, startPoint x: 166, startPoint y: 205, endPoint x: 139, endPoint y: 205, distance: 27.3
click at [139, 205] on icon at bounding box center [139, 206] width 6 height 6
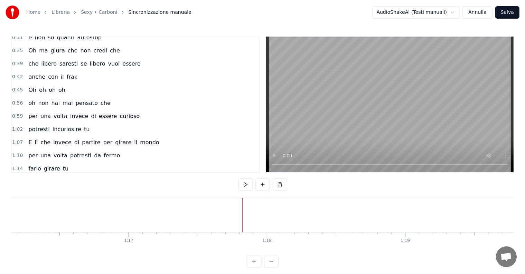
scroll to position [60, 0]
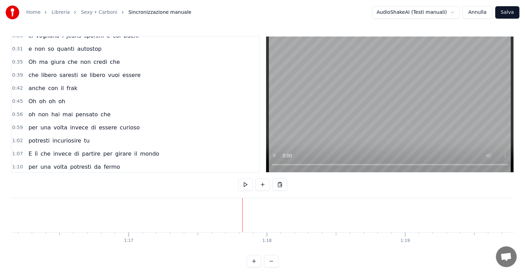
click at [31, 103] on div "Oh oh oh oh" at bounding box center [47, 101] width 43 height 12
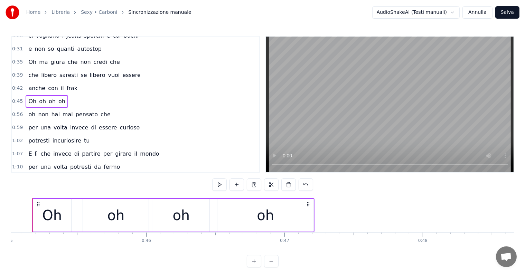
scroll to position [0, 6212]
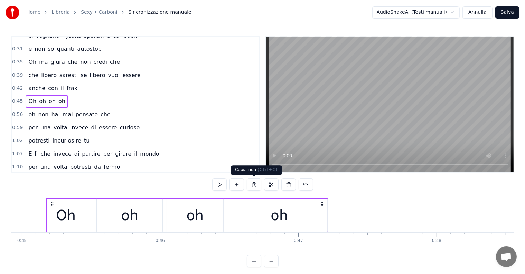
click at [256, 183] on button at bounding box center [254, 185] width 15 height 12
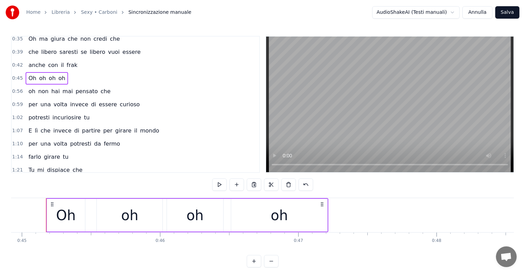
scroll to position [94, 0]
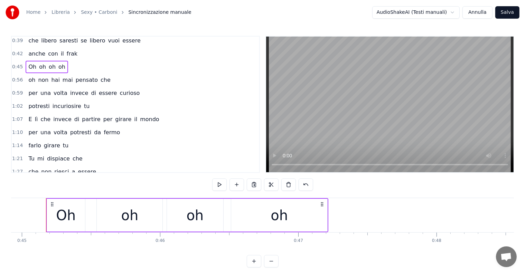
click at [39, 144] on div "farlo girare tu" at bounding box center [49, 146] width 46 height 12
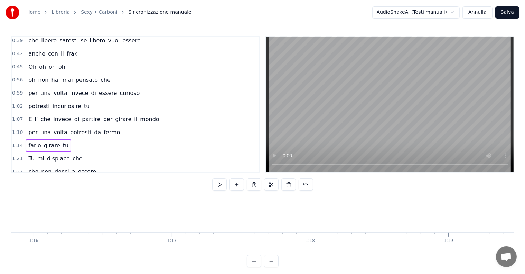
scroll to position [0, 10507]
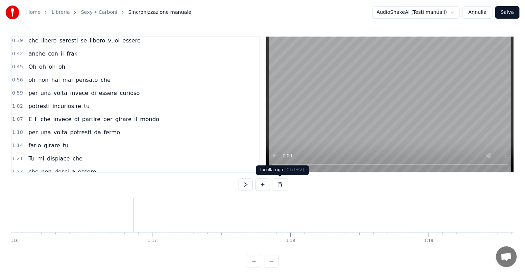
click at [282, 186] on button at bounding box center [280, 185] width 15 height 12
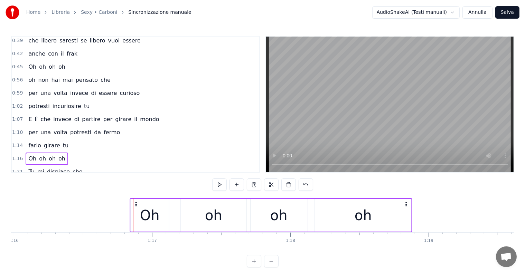
click at [136, 205] on icon at bounding box center [136, 205] width 6 height 6
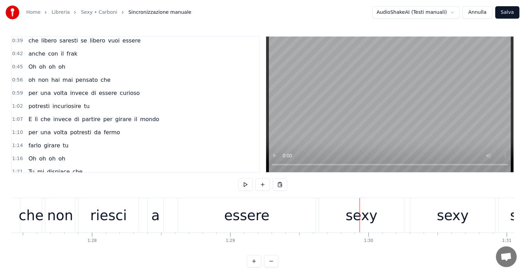
scroll to position [0, 12068]
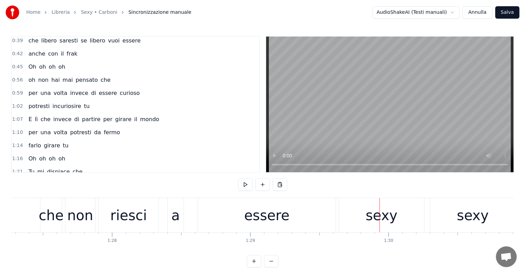
click at [240, 208] on div "essere" at bounding box center [267, 215] width 138 height 34
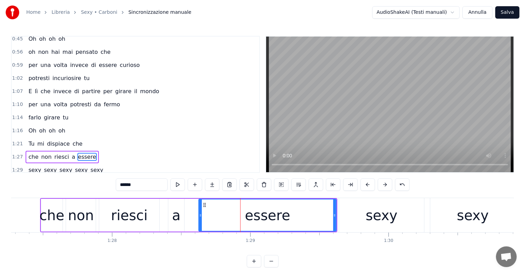
scroll to position [167, 0]
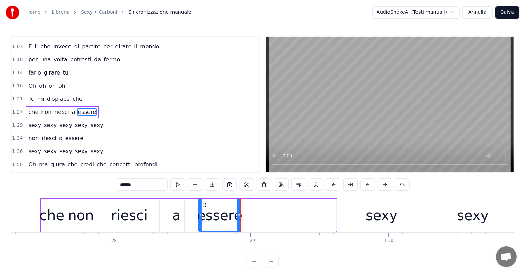
drag, startPoint x: 335, startPoint y: 212, endPoint x: 239, endPoint y: 211, distance: 95.8
click at [239, 211] on div at bounding box center [239, 215] width 3 height 31
click at [390, 223] on div "sexy" at bounding box center [382, 215] width 32 height 21
type input "****"
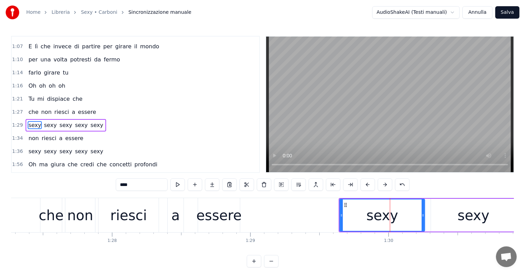
scroll to position [180, 0]
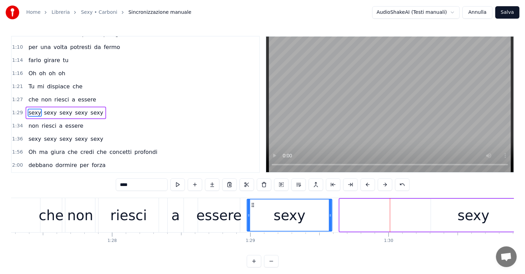
drag, startPoint x: 346, startPoint y: 204, endPoint x: 253, endPoint y: 209, distance: 93.1
click at [253, 209] on div "sexy" at bounding box center [289, 215] width 84 height 31
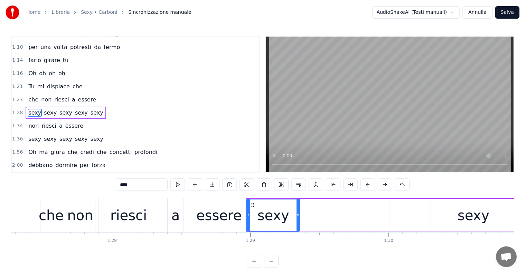
drag, startPoint x: 331, startPoint y: 216, endPoint x: 299, endPoint y: 216, distance: 32.2
click at [299, 216] on icon at bounding box center [298, 216] width 3 height 6
click at [454, 214] on div "sexy" at bounding box center [473, 215] width 85 height 33
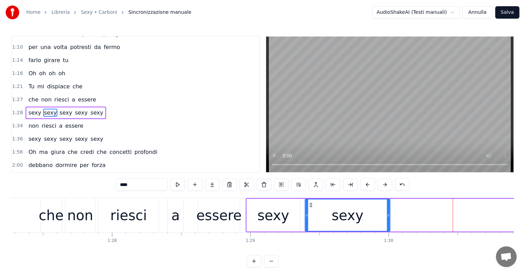
drag, startPoint x: 437, startPoint y: 205, endPoint x: 311, endPoint y: 217, distance: 126.7
click at [311, 217] on div "sexy" at bounding box center [347, 215] width 84 height 31
drag, startPoint x: 387, startPoint y: 214, endPoint x: 356, endPoint y: 214, distance: 31.5
click at [356, 214] on icon at bounding box center [356, 216] width 3 height 6
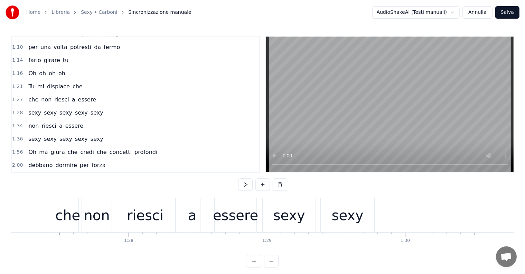
scroll to position [0, 12047]
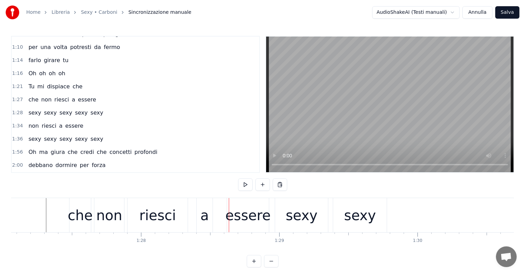
click at [203, 221] on div "a" at bounding box center [205, 215] width 9 height 21
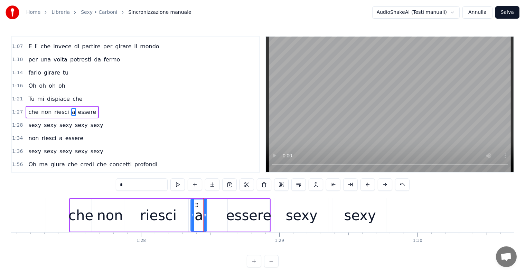
drag, startPoint x: 202, startPoint y: 204, endPoint x: 195, endPoint y: 204, distance: 6.9
click at [195, 204] on icon at bounding box center [197, 206] width 6 height 6
click at [171, 218] on div "riesci" at bounding box center [158, 215] width 37 height 21
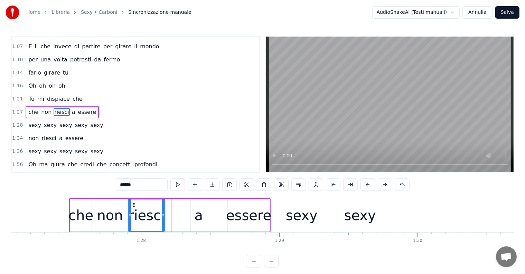
drag, startPoint x: 187, startPoint y: 216, endPoint x: 163, endPoint y: 213, distance: 23.6
click at [163, 213] on icon at bounding box center [163, 216] width 3 height 6
click at [202, 222] on div "a" at bounding box center [199, 215] width 16 height 33
type input "*"
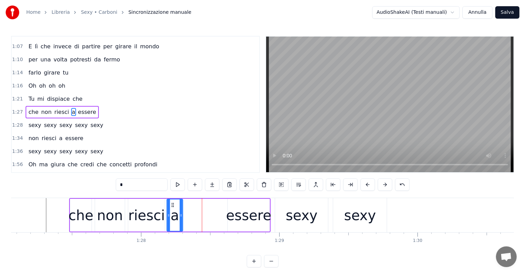
drag, startPoint x: 196, startPoint y: 203, endPoint x: 172, endPoint y: 203, distance: 24.2
click at [172, 203] on icon at bounding box center [173, 206] width 6 height 6
click at [226, 221] on div "che non riesci a essere" at bounding box center [170, 215] width 202 height 34
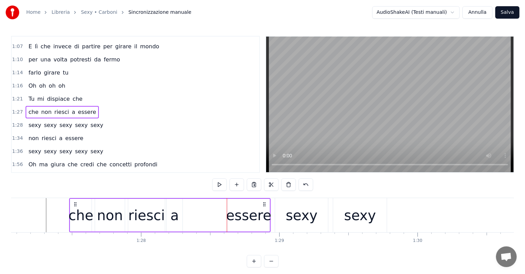
click at [239, 218] on div "essere" at bounding box center [248, 215] width 45 height 21
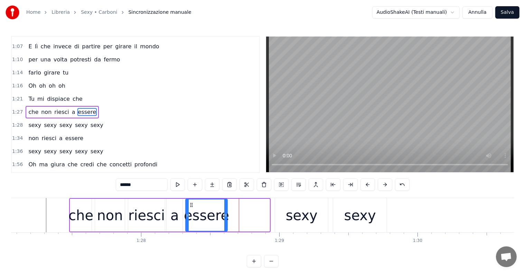
drag, startPoint x: 233, startPoint y: 205, endPoint x: 191, endPoint y: 205, distance: 42.5
click at [191, 205] on icon at bounding box center [192, 206] width 6 height 6
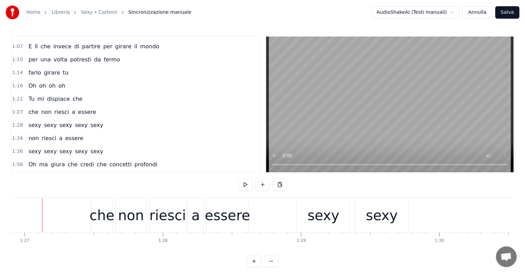
scroll to position [0, 12014]
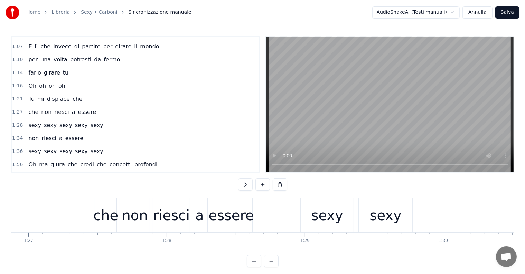
click at [322, 223] on div "sexy" at bounding box center [327, 215] width 32 height 21
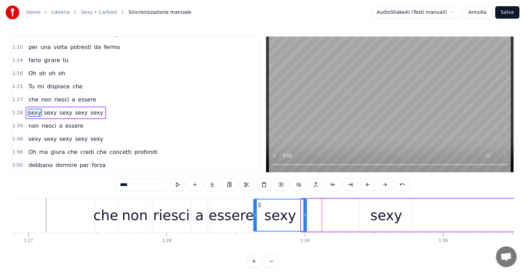
drag, startPoint x: 304, startPoint y: 203, endPoint x: 257, endPoint y: 203, distance: 47.7
click at [257, 203] on icon at bounding box center [260, 206] width 6 height 6
click at [246, 216] on div "essere" at bounding box center [231, 215] width 45 height 21
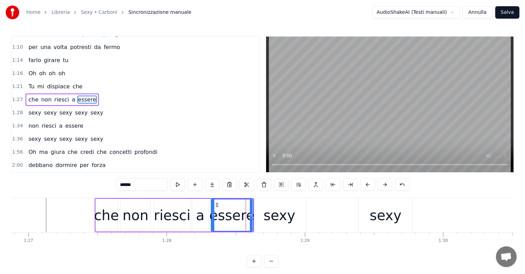
scroll to position [167, 0]
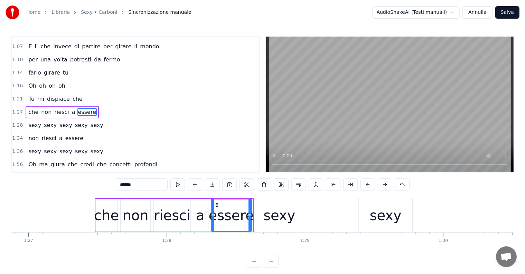
click at [250, 214] on icon at bounding box center [250, 216] width 3 height 6
click at [202, 228] on div "a" at bounding box center [200, 215] width 16 height 33
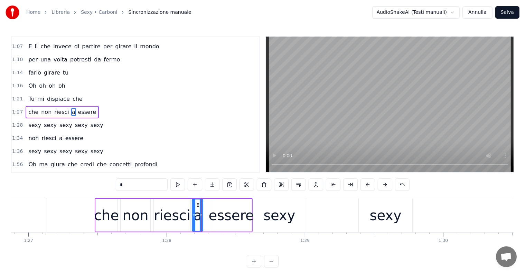
drag, startPoint x: 206, startPoint y: 216, endPoint x: 201, endPoint y: 216, distance: 5.2
click at [201, 216] on icon at bounding box center [201, 216] width 3 height 6
click at [235, 214] on div "essere" at bounding box center [231, 215] width 45 height 21
type input "******"
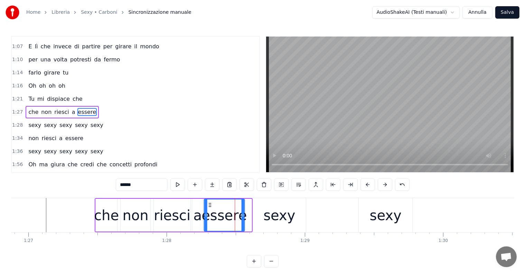
drag, startPoint x: 216, startPoint y: 204, endPoint x: 209, endPoint y: 204, distance: 7.3
click at [209, 204] on icon at bounding box center [210, 206] width 6 height 6
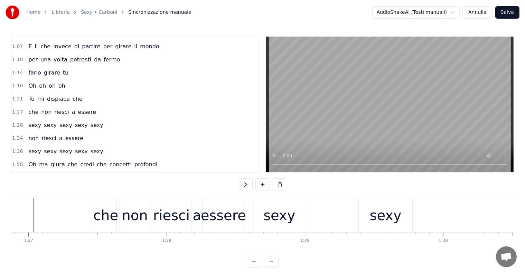
scroll to position [0, 12001]
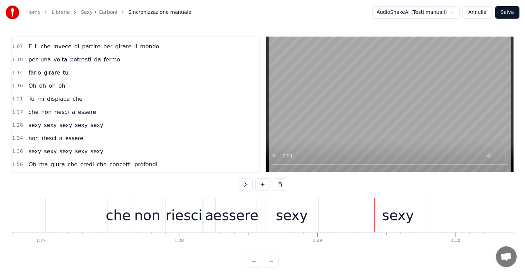
click at [382, 217] on div "sexy" at bounding box center [398, 215] width 54 height 34
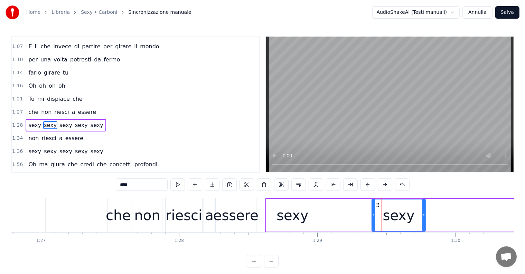
scroll to position [180, 0]
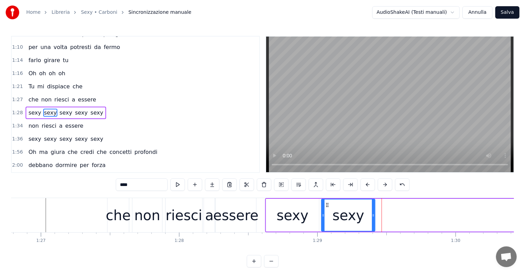
drag, startPoint x: 376, startPoint y: 203, endPoint x: 325, endPoint y: 208, distance: 51.0
click at [325, 208] on div "sexy" at bounding box center [348, 215] width 53 height 31
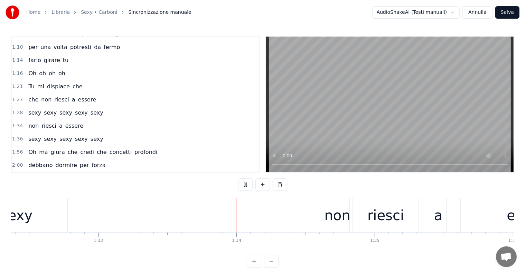
scroll to position [0, 12886]
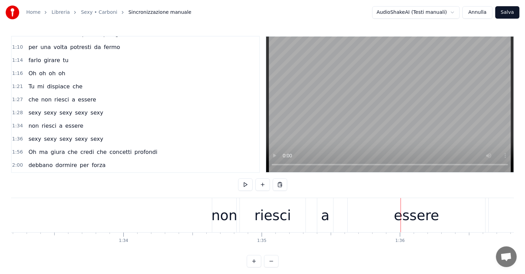
click at [289, 220] on div "riesci" at bounding box center [273, 215] width 66 height 34
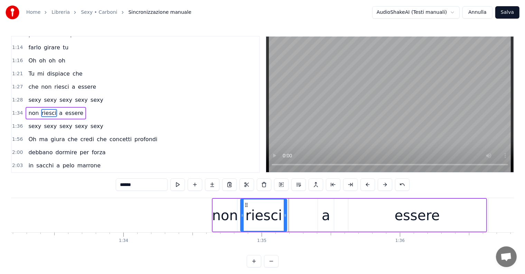
drag, startPoint x: 304, startPoint y: 219, endPoint x: 285, endPoint y: 216, distance: 19.6
click at [285, 216] on div at bounding box center [285, 215] width 3 height 31
click at [332, 218] on div "a" at bounding box center [326, 215] width 16 height 33
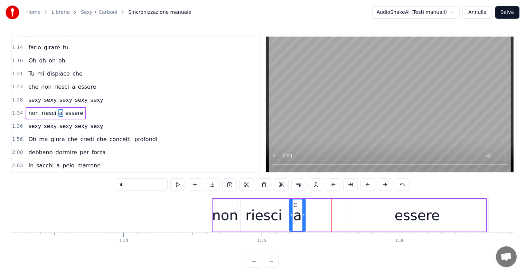
drag, startPoint x: 325, startPoint y: 204, endPoint x: 296, endPoint y: 201, distance: 28.8
click at [296, 201] on div "a" at bounding box center [297, 215] width 15 height 31
click at [406, 217] on div "essere" at bounding box center [417, 215] width 45 height 21
type input "******"
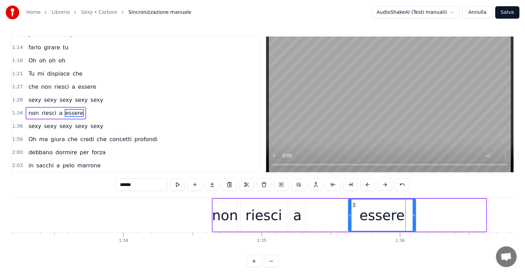
drag, startPoint x: 484, startPoint y: 211, endPoint x: 413, endPoint y: 209, distance: 70.2
click at [413, 209] on div at bounding box center [414, 215] width 3 height 31
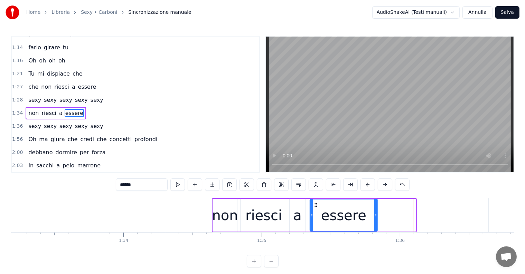
drag, startPoint x: 355, startPoint y: 204, endPoint x: 316, endPoint y: 207, distance: 38.5
click at [316, 207] on icon at bounding box center [316, 206] width 6 height 6
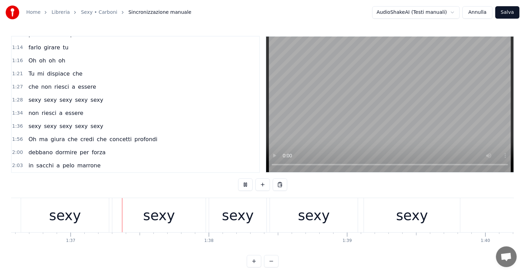
scroll to position [0, 13355]
click at [481, 13] on button "Annulla" at bounding box center [478, 12] width 30 height 12
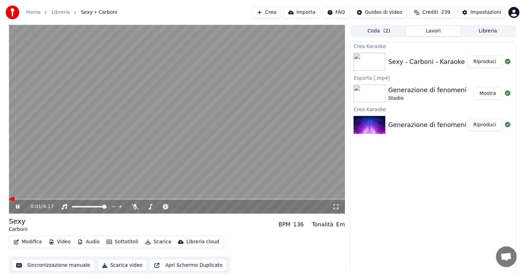
click at [25, 243] on button "Modifica" at bounding box center [28, 243] width 34 height 10
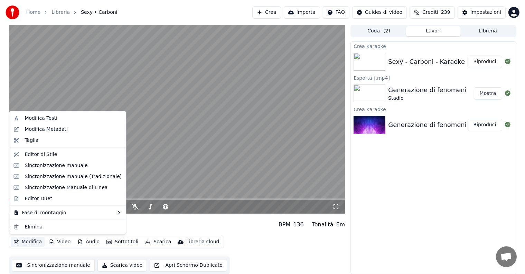
click at [25, 242] on button "Modifica" at bounding box center [28, 243] width 34 height 10
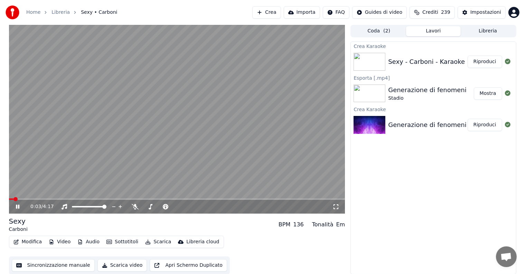
click at [20, 209] on icon at bounding box center [23, 207] width 16 height 6
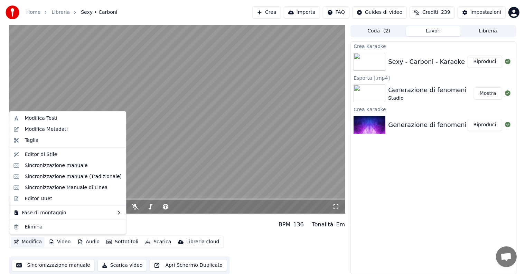
click at [37, 243] on button "Modifica" at bounding box center [28, 243] width 34 height 10
click at [70, 120] on div "Modifica Testi" at bounding box center [73, 118] width 97 height 7
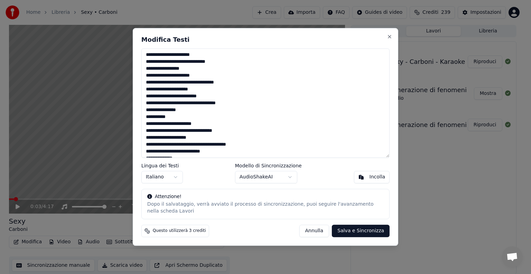
click at [294, 178] on body "Home Libreria Sexy • Carboni Crea Importa FAQ Guides di video Crediti 239 Impos…" at bounding box center [262, 137] width 525 height 274
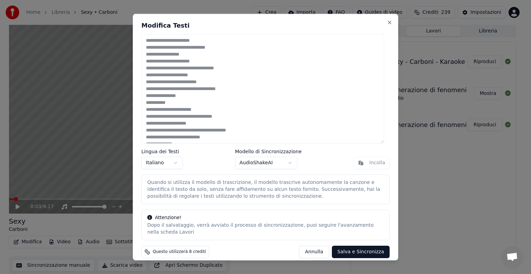
click at [323, 255] on button "Annulla" at bounding box center [314, 252] width 30 height 12
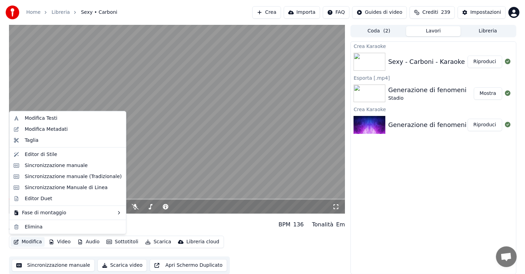
click at [26, 242] on button "Modifica" at bounding box center [28, 243] width 34 height 10
click at [69, 168] on div "Sincronizzazione manuale" at bounding box center [56, 165] width 63 height 7
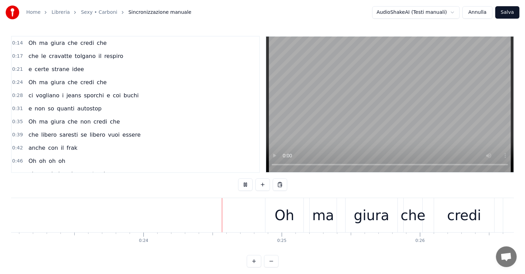
scroll to position [0, 3283]
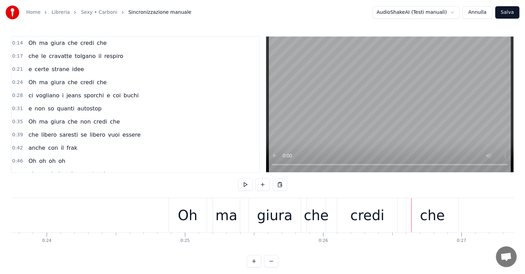
click at [482, 16] on button "Annulla" at bounding box center [478, 12] width 30 height 12
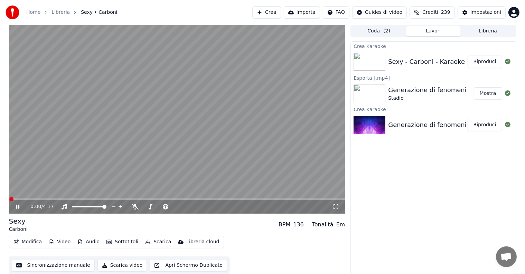
click at [17, 208] on icon at bounding box center [17, 207] width 3 height 4
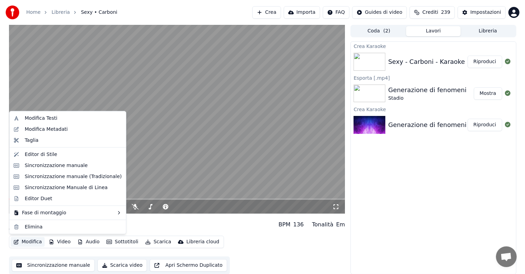
click at [27, 242] on button "Modifica" at bounding box center [28, 243] width 34 height 10
click at [46, 117] on div "Modifica Testi" at bounding box center [41, 118] width 32 height 7
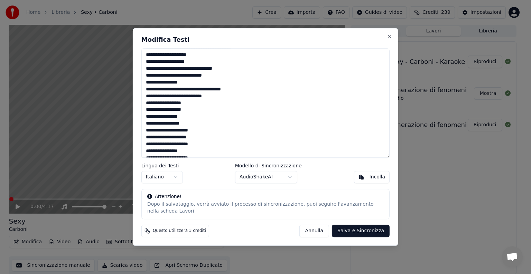
scroll to position [207, 0]
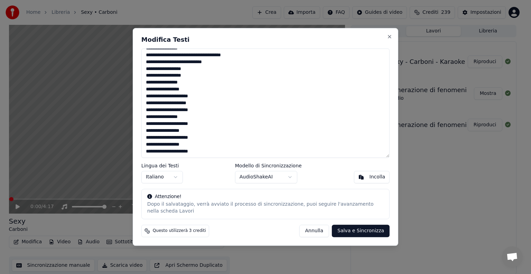
drag, startPoint x: 146, startPoint y: 54, endPoint x: 250, endPoint y: 150, distance: 141.2
click at [250, 150] on textarea at bounding box center [265, 103] width 248 height 110
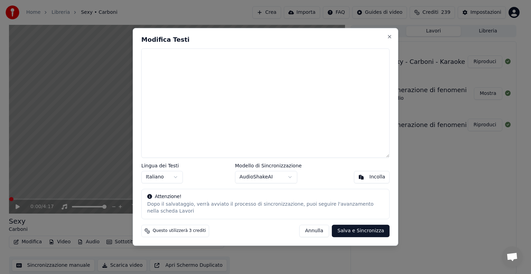
scroll to position [0, 0]
click at [153, 59] on textarea at bounding box center [265, 103] width 248 height 110
click at [373, 178] on div "Incolla" at bounding box center [378, 177] width 16 height 7
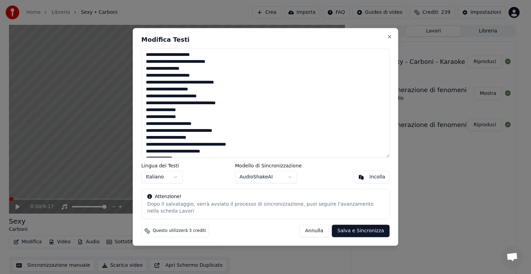
click at [359, 228] on button "Salva e Sincronizza" at bounding box center [361, 231] width 58 height 12
type textarea "**********"
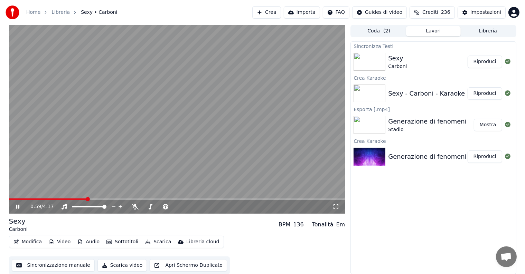
click at [15, 205] on icon at bounding box center [23, 207] width 16 height 6
click at [481, 63] on button "Riproduci" at bounding box center [485, 62] width 35 height 12
click at [18, 207] on icon at bounding box center [23, 207] width 16 height 6
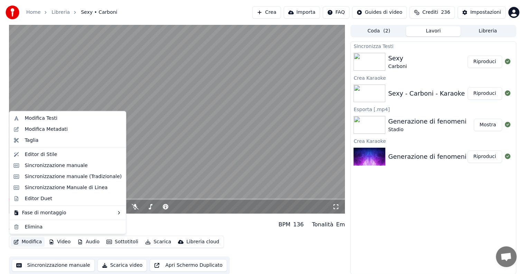
click at [29, 241] on button "Modifica" at bounding box center [28, 243] width 34 height 10
click at [56, 166] on div "Sincronizzazione manuale" at bounding box center [56, 165] width 63 height 7
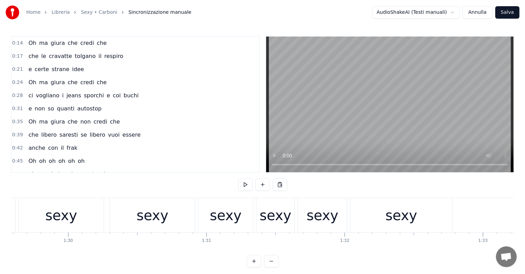
scroll to position [0, 12189]
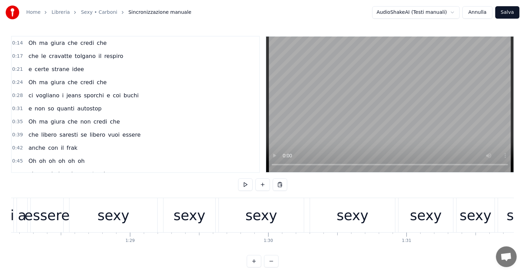
click at [36, 216] on div "essere" at bounding box center [47, 215] width 45 height 21
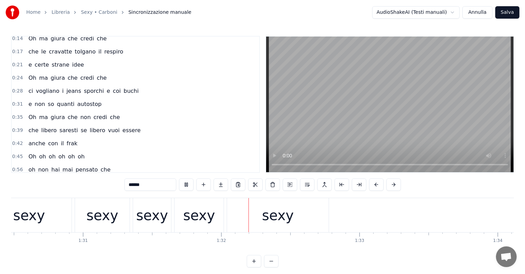
scroll to position [0, 12637]
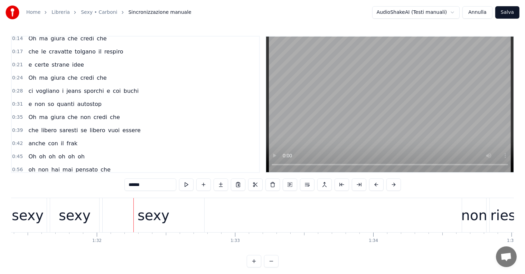
click at [164, 220] on div "sexy" at bounding box center [154, 215] width 32 height 21
type input "****"
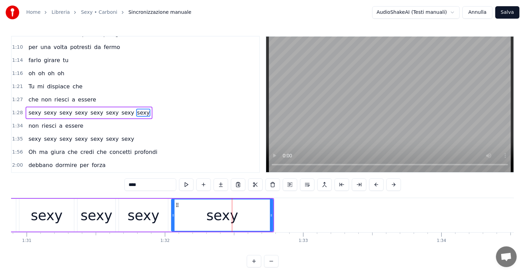
scroll to position [0, 12509]
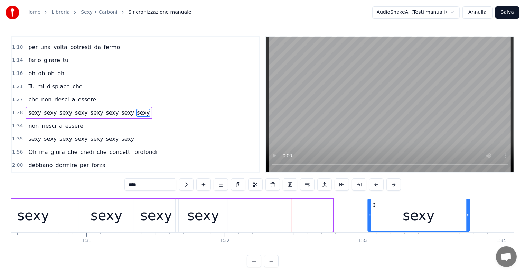
drag, startPoint x: 237, startPoint y: 205, endPoint x: 380, endPoint y: 205, distance: 143.5
click at [376, 205] on icon at bounding box center [374, 206] width 6 height 6
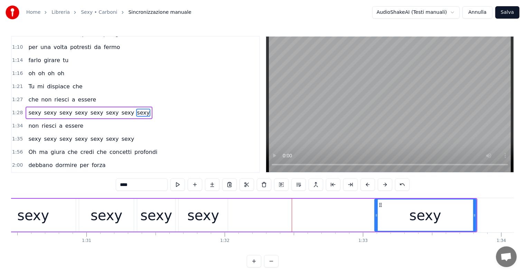
click at [211, 220] on div "sexy" at bounding box center [203, 215] width 32 height 21
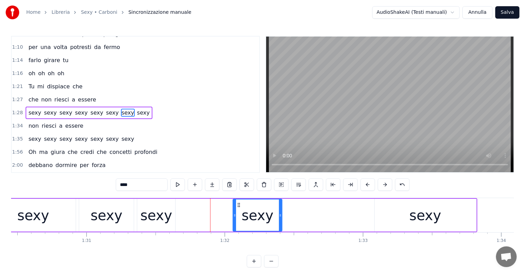
drag, startPoint x: 184, startPoint y: 204, endPoint x: 239, endPoint y: 205, distance: 54.3
click at [239, 205] on icon at bounding box center [239, 206] width 6 height 6
click at [165, 220] on div "sexy" at bounding box center [156, 215] width 32 height 21
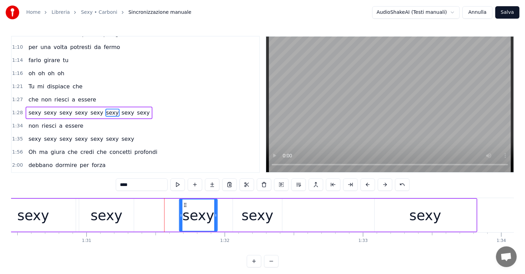
drag, startPoint x: 143, startPoint y: 203, endPoint x: 185, endPoint y: 206, distance: 41.9
click at [185, 206] on icon at bounding box center [186, 206] width 6 height 6
drag, startPoint x: 180, startPoint y: 217, endPoint x: 165, endPoint y: 218, distance: 15.6
click at [165, 218] on div at bounding box center [165, 215] width 3 height 31
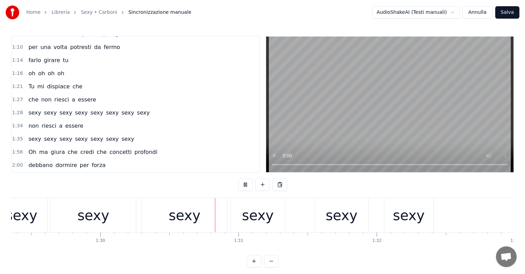
scroll to position [0, 12456]
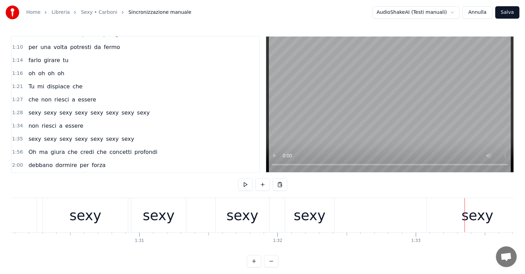
click at [486, 215] on div "sexy" at bounding box center [478, 215] width 32 height 21
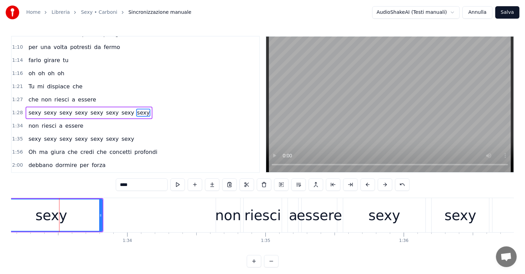
scroll to position [0, 12896]
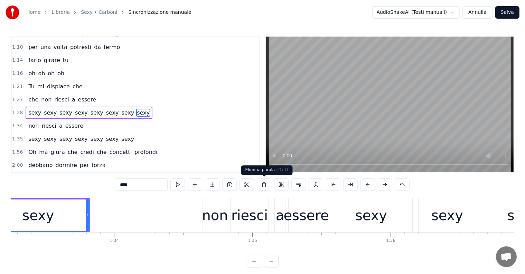
click at [263, 185] on button at bounding box center [264, 185] width 15 height 12
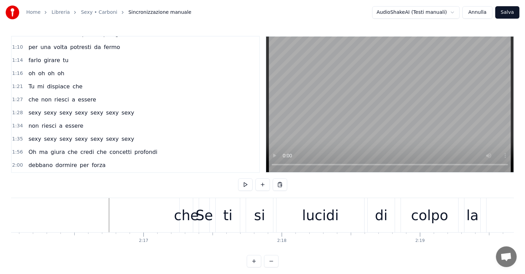
scroll to position [0, 18773]
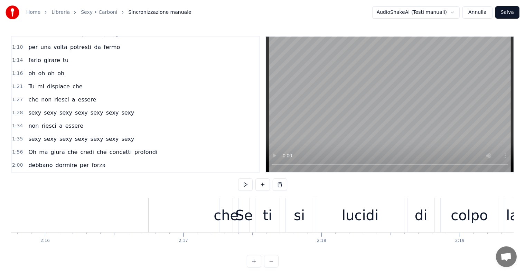
click at [243, 220] on div "Se" at bounding box center [243, 215] width 17 height 21
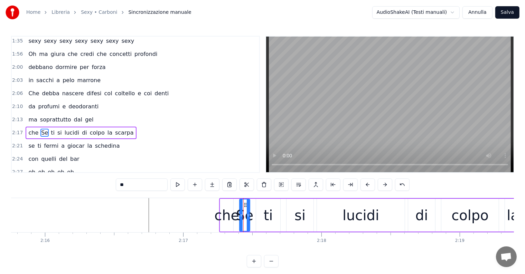
scroll to position [295, 0]
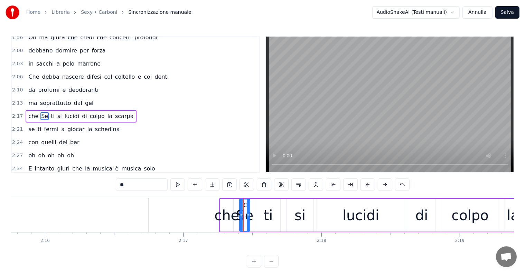
click at [123, 183] on input "**" at bounding box center [142, 185] width 52 height 12
click at [120, 185] on input "*" at bounding box center [142, 185] width 52 height 12
type input "**"
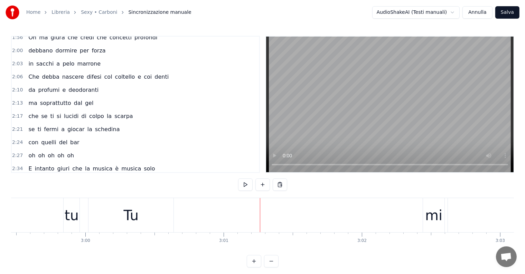
scroll to position [0, 24737]
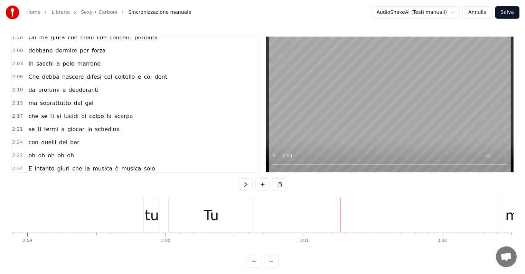
click at [146, 221] on div "tu" at bounding box center [152, 215] width 14 height 21
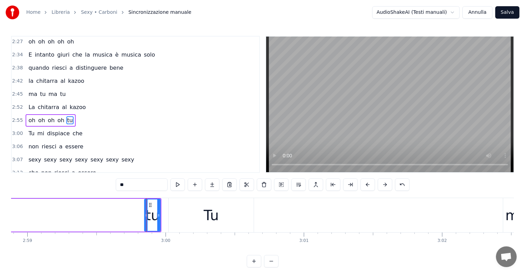
scroll to position [409, 0]
click at [262, 185] on button at bounding box center [264, 185] width 15 height 12
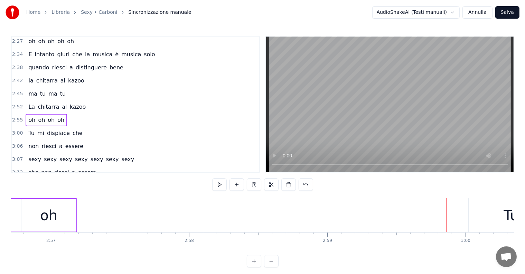
scroll to position [0, 24577]
click at [351, 223] on div "Tu" at bounding box center [370, 215] width 85 height 34
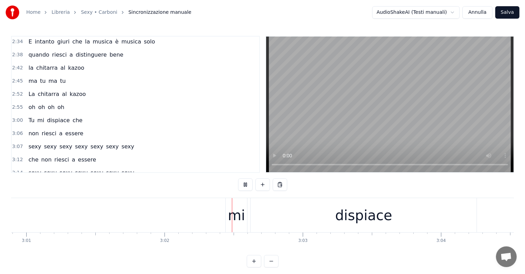
scroll to position [0, 25127]
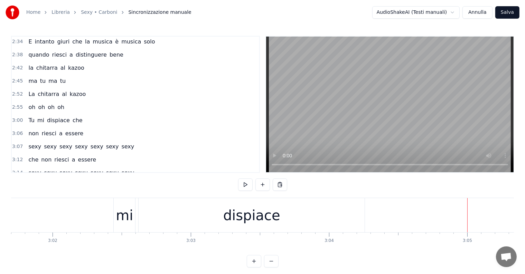
click at [272, 218] on div "dispiace" at bounding box center [251, 215] width 57 height 21
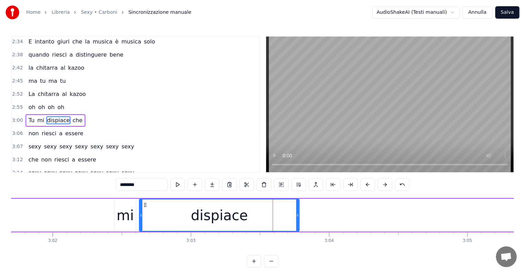
drag, startPoint x: 363, startPoint y: 222, endPoint x: 297, endPoint y: 222, distance: 66.0
click at [297, 222] on div at bounding box center [297, 215] width 3 height 31
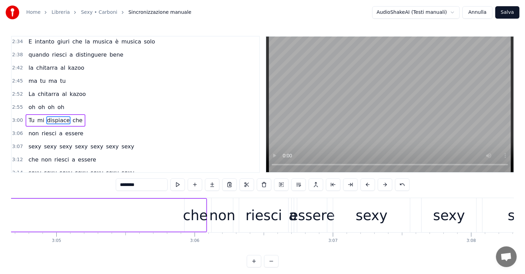
scroll to position [0, 25518]
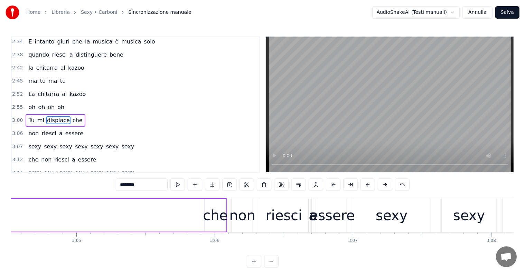
click at [214, 222] on div "che" at bounding box center [215, 215] width 25 height 21
type input "***"
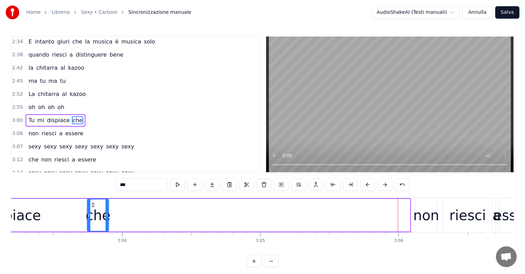
scroll to position [0, 25321]
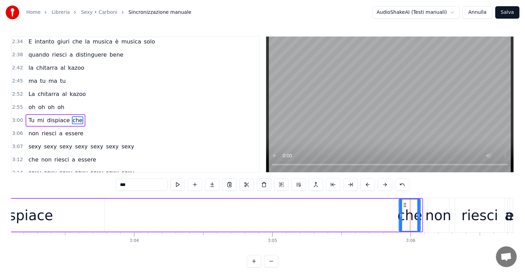
drag, startPoint x: 211, startPoint y: 204, endPoint x: 405, endPoint y: 211, distance: 194.4
click at [405, 211] on div "che" at bounding box center [409, 215] width 21 height 31
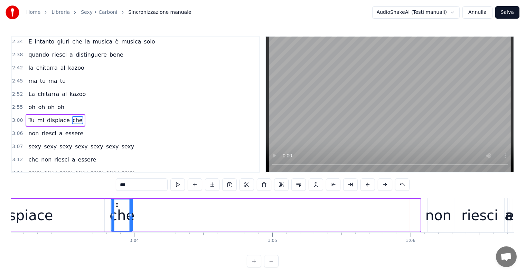
drag, startPoint x: 404, startPoint y: 205, endPoint x: 116, endPoint y: 217, distance: 288.3
click at [116, 217] on div "che" at bounding box center [122, 215] width 21 height 31
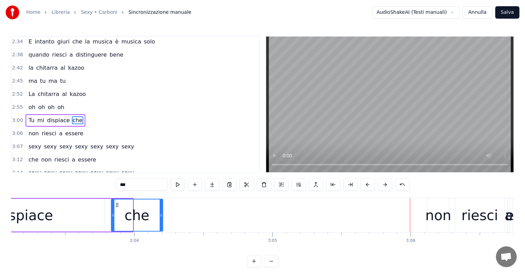
drag, startPoint x: 132, startPoint y: 214, endPoint x: 162, endPoint y: 216, distance: 30.1
click at [162, 216] on icon at bounding box center [161, 216] width 3 height 6
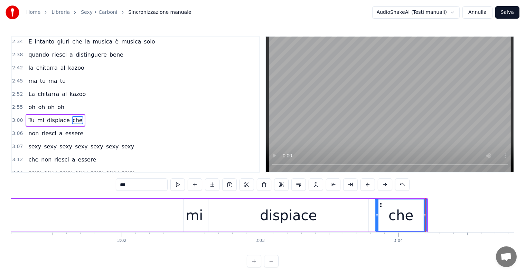
scroll to position [0, 25037]
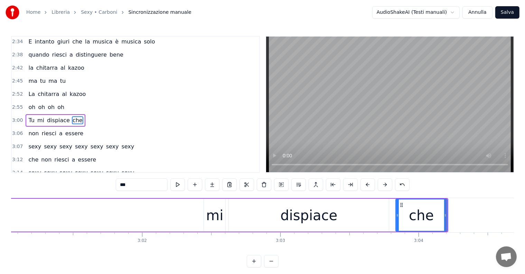
click at [74, 217] on div "Tu mi dispiace che" at bounding box center [158, 215] width 580 height 34
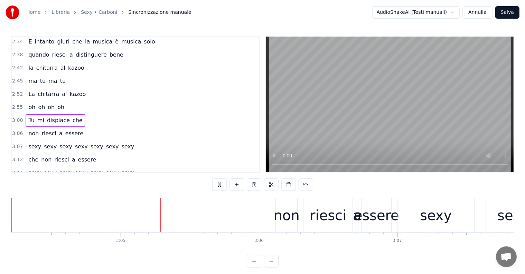
scroll to position [0, 25490]
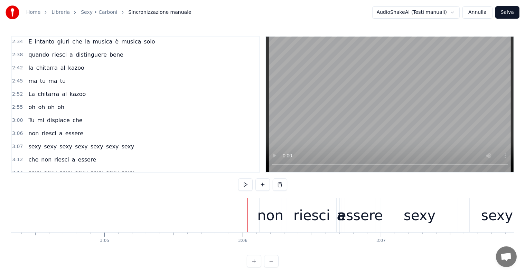
click at [275, 219] on div "non" at bounding box center [271, 215] width 26 height 21
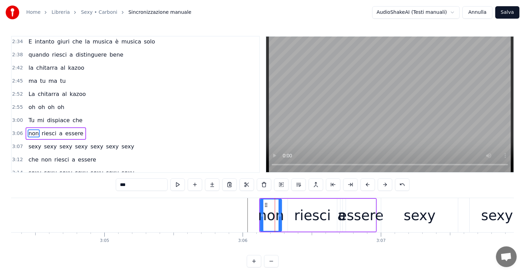
scroll to position [434, 0]
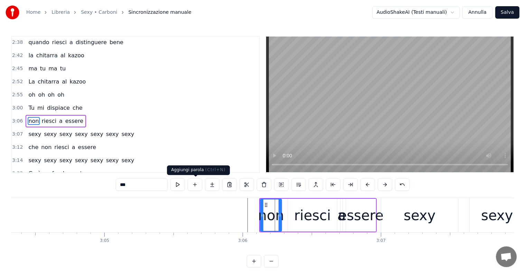
click at [194, 185] on button at bounding box center [195, 185] width 15 height 12
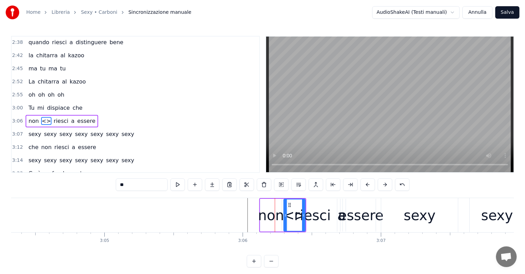
click at [145, 185] on input "**" at bounding box center [142, 185] width 52 height 12
type input "*"
type input "***"
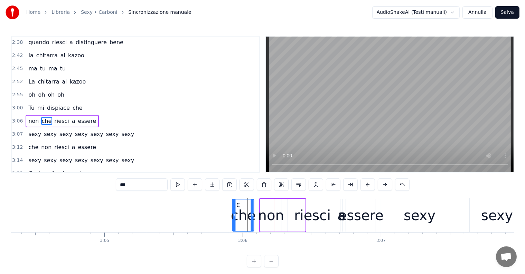
drag, startPoint x: 288, startPoint y: 203, endPoint x: 237, endPoint y: 206, distance: 51.6
click at [237, 206] on icon at bounding box center [238, 206] width 6 height 6
drag, startPoint x: 253, startPoint y: 215, endPoint x: 257, endPoint y: 215, distance: 4.1
click at [257, 215] on icon at bounding box center [256, 216] width 3 height 6
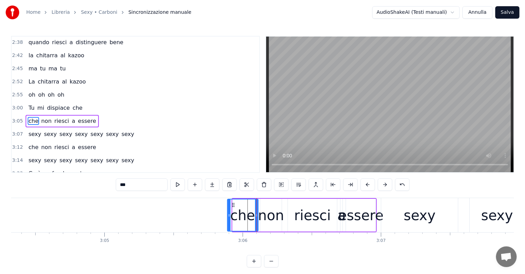
drag, startPoint x: 233, startPoint y: 214, endPoint x: 228, endPoint y: 214, distance: 5.2
click at [228, 214] on icon at bounding box center [229, 216] width 3 height 6
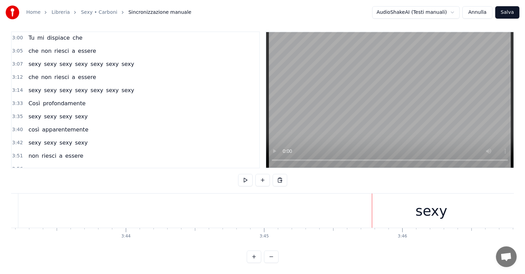
scroll to position [0, 31001]
click at [259, 210] on div "sexy" at bounding box center [291, 211] width 826 height 34
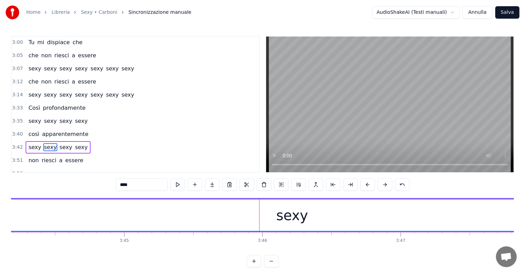
scroll to position [0, 31282]
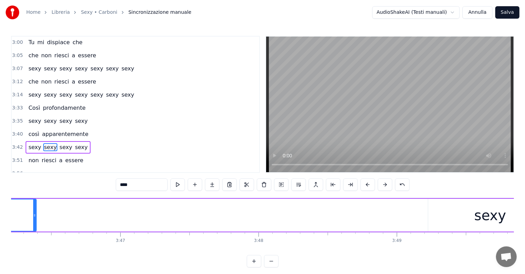
drag, startPoint x: 423, startPoint y: 214, endPoint x: 35, endPoint y: 216, distance: 388.2
click at [34, 216] on icon at bounding box center [34, 216] width 3 height 6
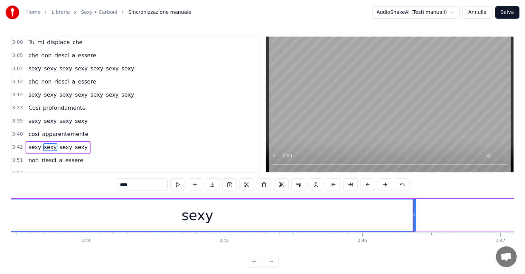
scroll to position [0, 30841]
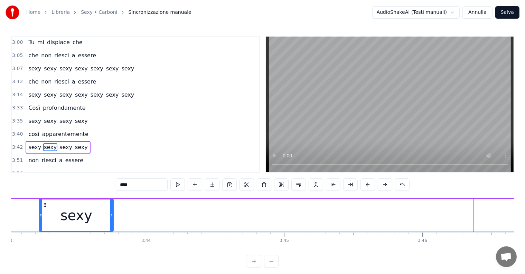
drag, startPoint x: 474, startPoint y: 206, endPoint x: 112, endPoint y: 205, distance: 362.7
click at [112, 205] on div at bounding box center [111, 215] width 3 height 31
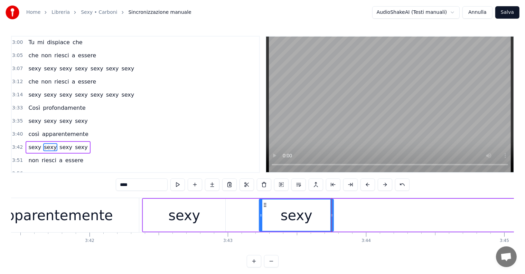
scroll to position [0, 30581]
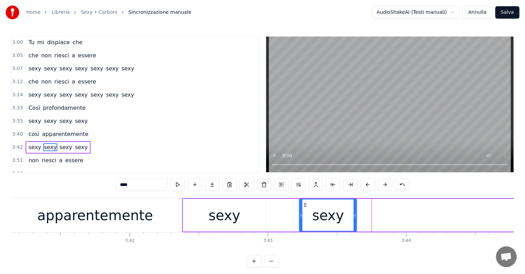
drag, startPoint x: 372, startPoint y: 214, endPoint x: 355, endPoint y: 215, distance: 16.9
click at [355, 215] on icon at bounding box center [355, 216] width 3 height 6
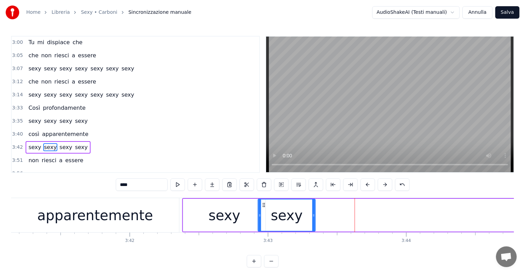
drag, startPoint x: 304, startPoint y: 204, endPoint x: 262, endPoint y: 204, distance: 41.5
click at [262, 204] on icon at bounding box center [264, 206] width 6 height 6
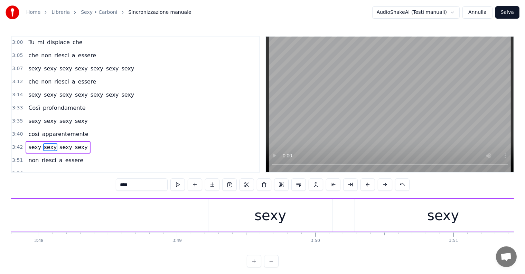
scroll to position [0, 31341]
click at [420, 216] on div "sexy" at bounding box center [431, 215] width 32 height 21
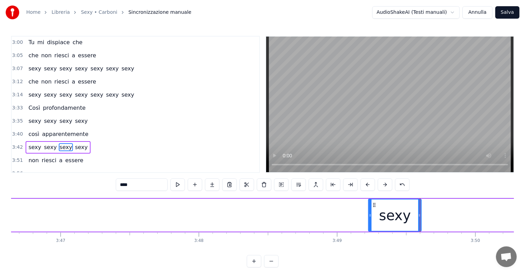
drag, startPoint x: 490, startPoint y: 212, endPoint x: 419, endPoint y: 213, distance: 70.9
click at [419, 213] on div at bounding box center [419, 215] width 3 height 31
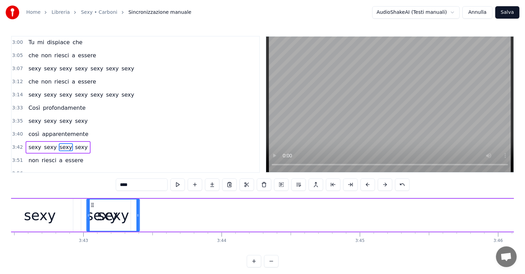
scroll to position [0, 30758]
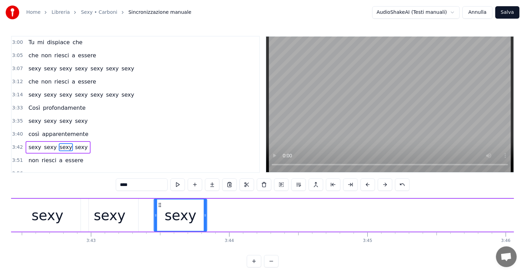
drag, startPoint x: 374, startPoint y: 204, endPoint x: 159, endPoint y: 215, distance: 215.0
click at [159, 215] on div "sexy" at bounding box center [180, 215] width 52 height 31
drag, startPoint x: 205, startPoint y: 216, endPoint x: 216, endPoint y: 217, distance: 11.8
click at [216, 217] on icon at bounding box center [216, 216] width 3 height 6
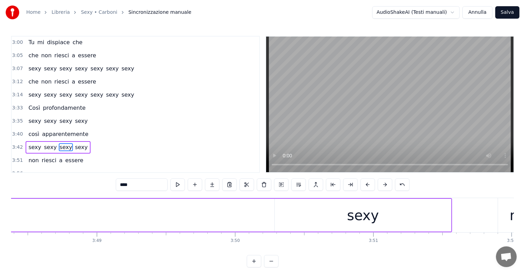
scroll to position [0, 31642]
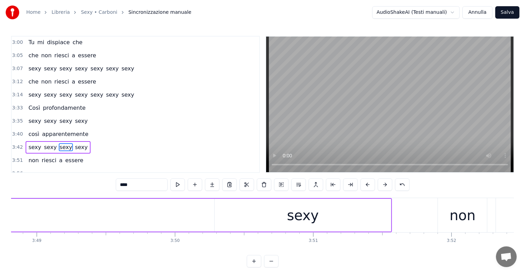
click at [307, 218] on div "sexy" at bounding box center [303, 215] width 32 height 21
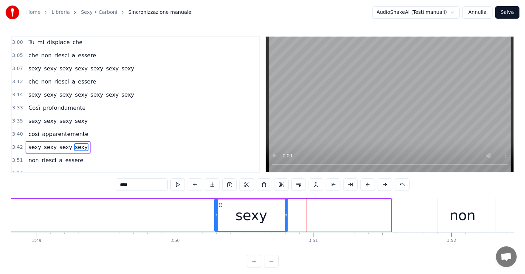
drag, startPoint x: 389, startPoint y: 214, endPoint x: 284, endPoint y: 214, distance: 105.4
click at [285, 214] on icon at bounding box center [286, 216] width 3 height 6
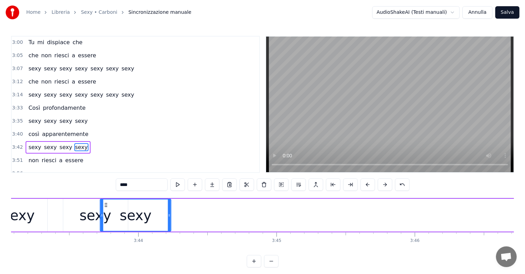
scroll to position [0, 30846]
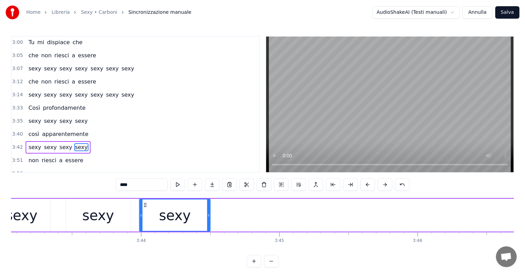
drag, startPoint x: 420, startPoint y: 206, endPoint x: 145, endPoint y: 218, distance: 275.5
click at [145, 218] on div "sexy" at bounding box center [175, 215] width 70 height 31
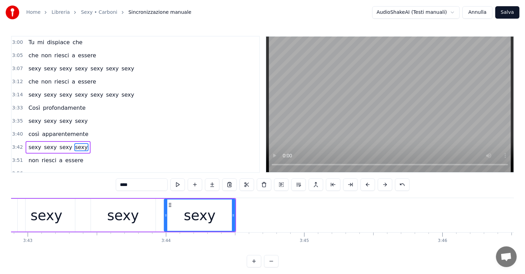
scroll to position [0, 30701]
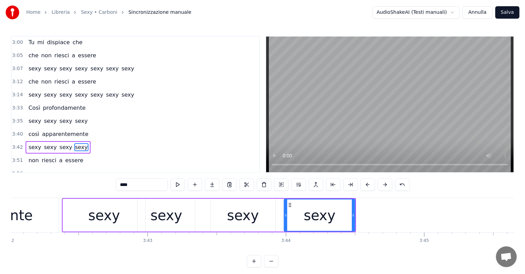
click at [27, 128] on div "3:40 così apparentemente" at bounding box center [136, 134] width 248 height 13
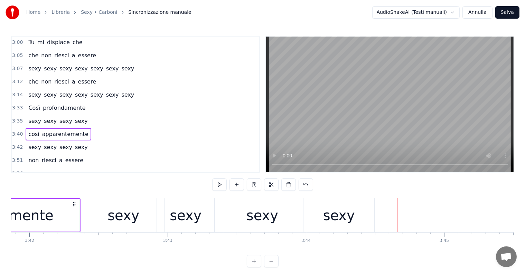
scroll to position [0, 30621]
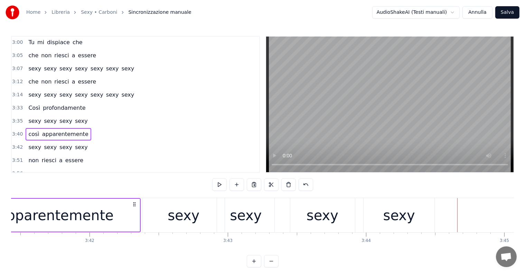
click at [174, 207] on div "sexy" at bounding box center [184, 215] width 32 height 21
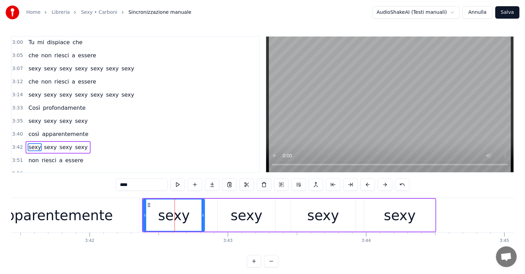
drag, startPoint x: 224, startPoint y: 211, endPoint x: 203, endPoint y: 213, distance: 20.8
click at [203, 213] on div at bounding box center [203, 215] width 3 height 31
click at [119, 218] on div "apparentemente" at bounding box center [55, 215] width 168 height 34
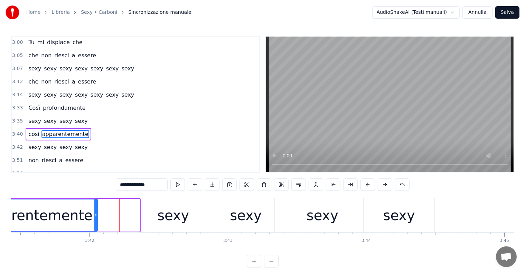
drag, startPoint x: 138, startPoint y: 215, endPoint x: 96, endPoint y: 214, distance: 42.2
click at [96, 214] on icon at bounding box center [95, 216] width 3 height 6
click at [175, 217] on div "sexy" at bounding box center [173, 215] width 32 height 21
type input "****"
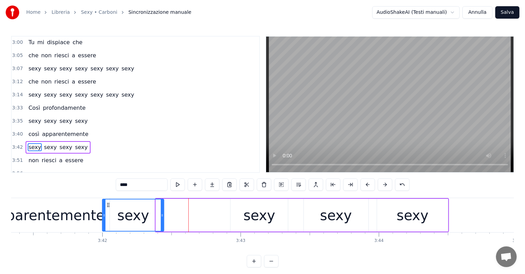
scroll to position [0, 30606]
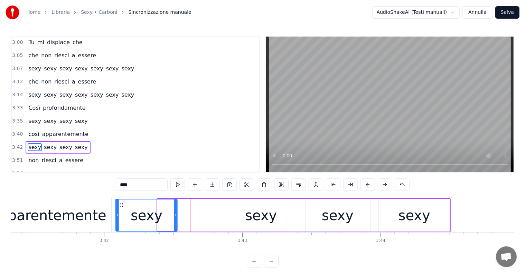
drag, startPoint x: 150, startPoint y: 204, endPoint x: 122, endPoint y: 204, distance: 27.3
click at [122, 204] on icon at bounding box center [122, 206] width 6 height 6
click at [270, 221] on div "sexy" at bounding box center [261, 215] width 32 height 21
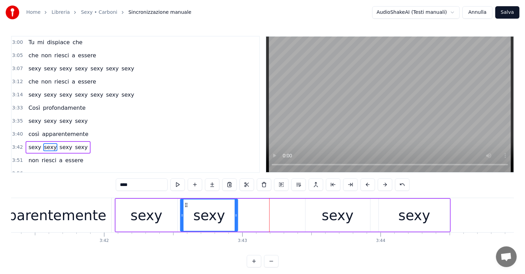
drag, startPoint x: 236, startPoint y: 205, endPoint x: 185, endPoint y: 205, distance: 51.9
click at [185, 205] on icon at bounding box center [187, 206] width 6 height 6
drag, startPoint x: 235, startPoint y: 209, endPoint x: 230, endPoint y: 209, distance: 4.9
click at [230, 209] on div at bounding box center [231, 215] width 3 height 31
click at [158, 212] on div "sexy" at bounding box center [147, 215] width 32 height 21
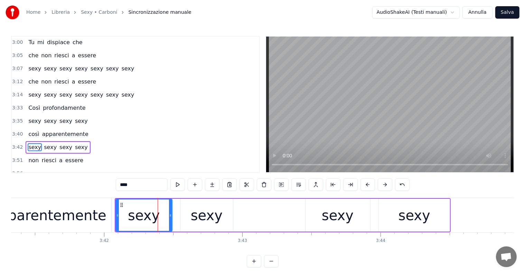
drag, startPoint x: 176, startPoint y: 207, endPoint x: 170, endPoint y: 208, distance: 5.6
click at [170, 208] on div at bounding box center [170, 215] width 3 height 31
click at [324, 213] on div "sexy" at bounding box center [338, 215] width 65 height 33
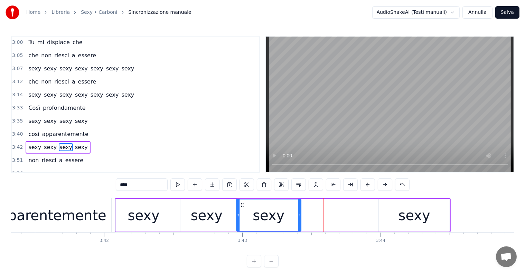
drag, startPoint x: 310, startPoint y: 203, endPoint x: 241, endPoint y: 209, distance: 69.4
click at [241, 209] on div "sexy" at bounding box center [269, 215] width 64 height 31
drag, startPoint x: 300, startPoint y: 211, endPoint x: 293, endPoint y: 212, distance: 6.9
click at [293, 212] on div at bounding box center [292, 215] width 3 height 31
click at [424, 212] on div "sexy" at bounding box center [415, 215] width 32 height 21
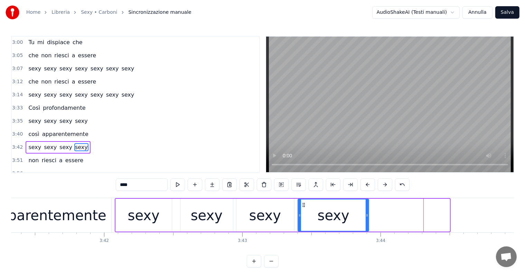
drag, startPoint x: 385, startPoint y: 204, endPoint x: 304, endPoint y: 215, distance: 82.0
click at [304, 215] on div "sexy" at bounding box center [333, 215] width 70 height 31
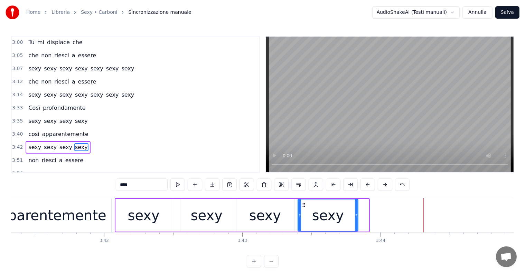
drag, startPoint x: 367, startPoint y: 211, endPoint x: 357, endPoint y: 212, distance: 10.8
click at [357, 212] on div at bounding box center [356, 215] width 3 height 31
click at [30, 128] on div "così apparentemente" at bounding box center [58, 134] width 65 height 12
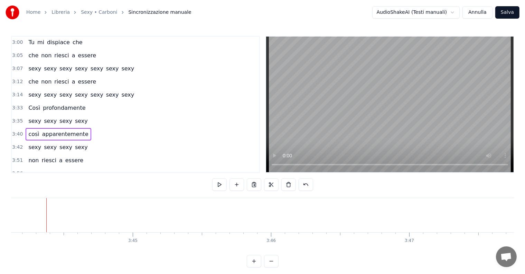
scroll to position [0, 30481]
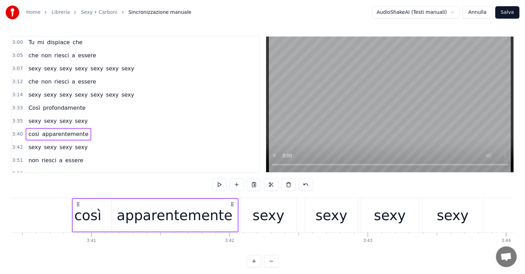
click at [470, 216] on div "sexy" at bounding box center [453, 215] width 60 height 34
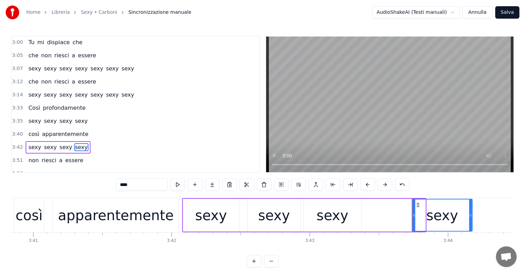
scroll to position [0, 30540]
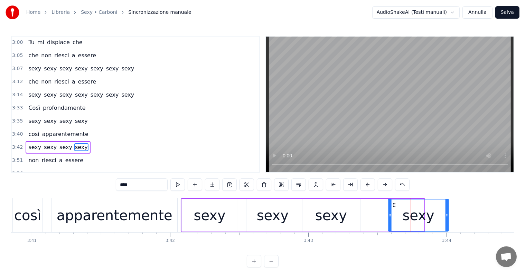
drag, startPoint x: 430, startPoint y: 205, endPoint x: 394, endPoint y: 210, distance: 36.0
click at [394, 210] on div "sexy" at bounding box center [418, 215] width 59 height 31
click at [327, 224] on div "sexy" at bounding box center [331, 215] width 32 height 21
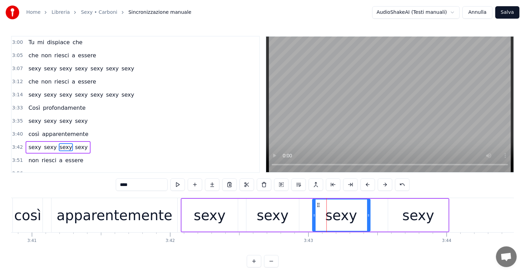
drag, startPoint x: 307, startPoint y: 204, endPoint x: 317, endPoint y: 204, distance: 10.0
click at [317, 204] on icon at bounding box center [318, 206] width 6 height 6
click at [274, 216] on div "sexy" at bounding box center [273, 215] width 32 height 21
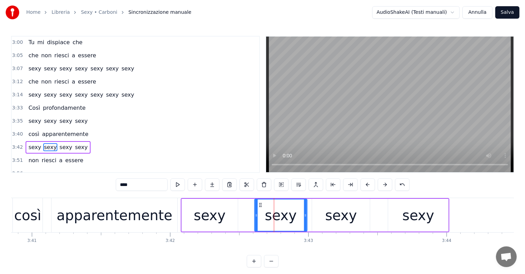
drag, startPoint x: 250, startPoint y: 205, endPoint x: 258, endPoint y: 205, distance: 8.0
click at [258, 205] on icon at bounding box center [261, 206] width 6 height 6
click at [113, 213] on div "apparentemente" at bounding box center [115, 215] width 116 height 21
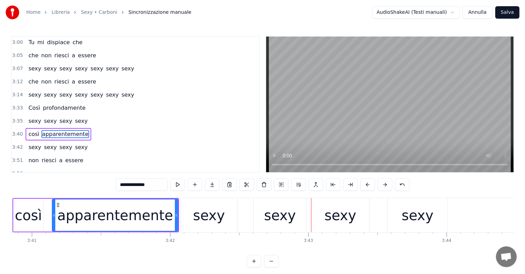
click at [204, 225] on div "sexy" at bounding box center [209, 215] width 32 height 21
type input "****"
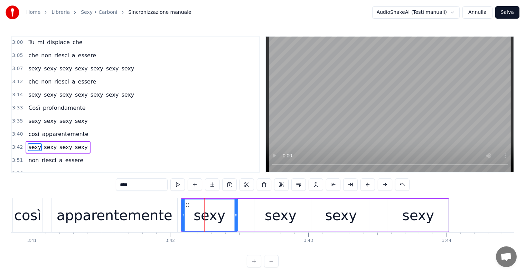
click at [185, 203] on icon at bounding box center [188, 206] width 6 height 6
click at [33, 141] on div "3:42 sexy sexy sexy sexy" at bounding box center [136, 147] width 248 height 13
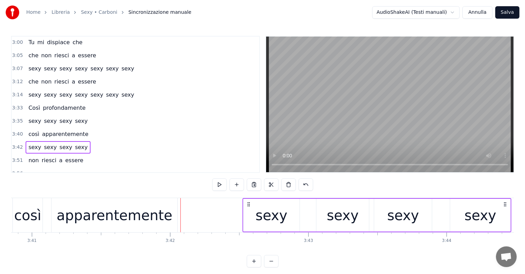
drag, startPoint x: 184, startPoint y: 202, endPoint x: 246, endPoint y: 206, distance: 62.0
click at [246, 206] on icon at bounding box center [249, 205] width 6 height 6
click at [64, 223] on div "apparentemente" at bounding box center [115, 215] width 116 height 21
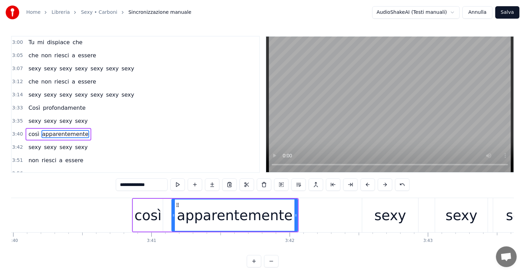
scroll to position [0, 30461]
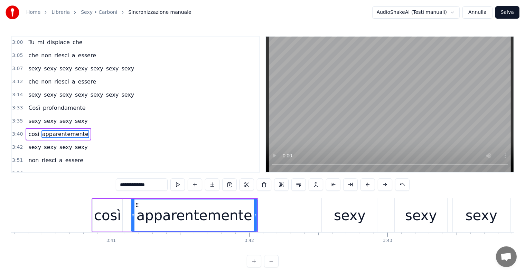
click at [335, 212] on div "sexy" at bounding box center [350, 215] width 56 height 34
type input "****"
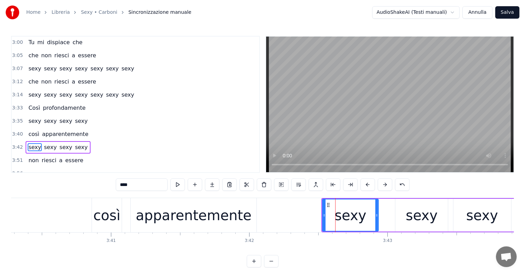
click at [41, 141] on div "sexy sexy sexy sexy" at bounding box center [58, 147] width 65 height 12
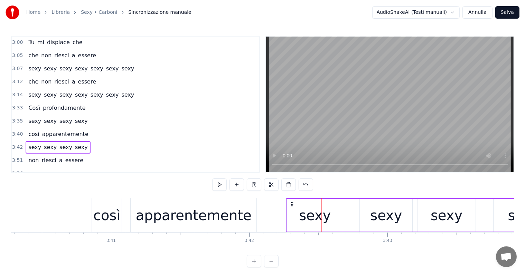
drag, startPoint x: 328, startPoint y: 204, endPoint x: 292, endPoint y: 206, distance: 36.0
click at [292, 206] on icon at bounding box center [292, 205] width 6 height 6
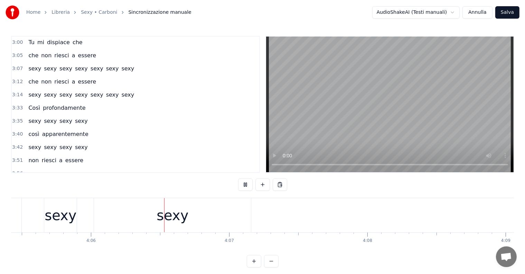
scroll to position [0, 33965]
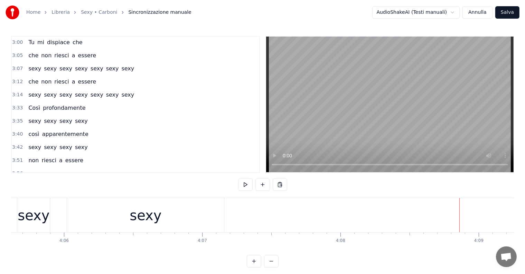
click at [33, 128] on div "così apparentemente" at bounding box center [58, 134] width 65 height 12
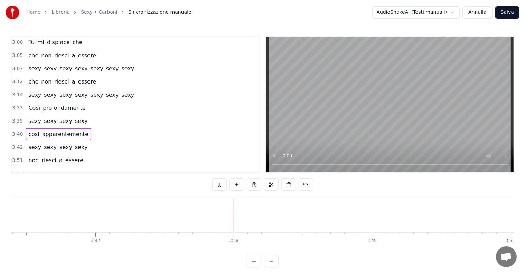
scroll to position [0, 31418]
click at [32, 141] on div "sexy sexy sexy sexy" at bounding box center [58, 147] width 65 height 12
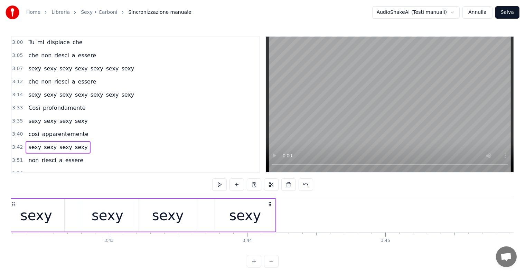
scroll to position [0, 30701]
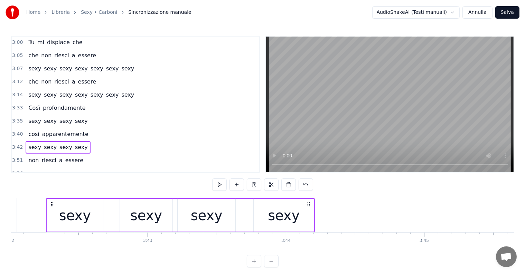
click at [34, 155] on div "non riesci a essere" at bounding box center [56, 161] width 60 height 12
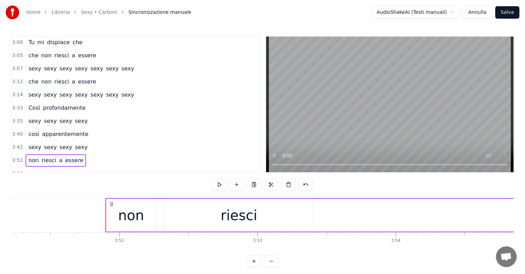
scroll to position [0, 32034]
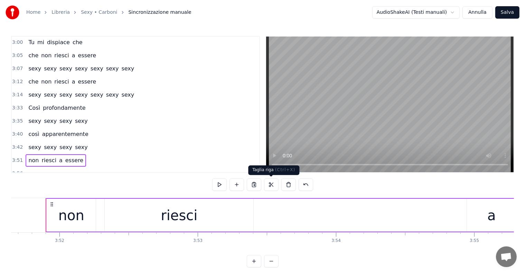
click at [273, 187] on button at bounding box center [271, 185] width 15 height 12
click at [37, 168] on div "sexy sexy sexy sexy sexy sexy sexy" at bounding box center [81, 174] width 111 height 12
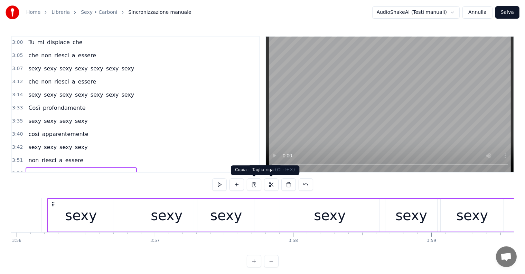
scroll to position [0, 32631]
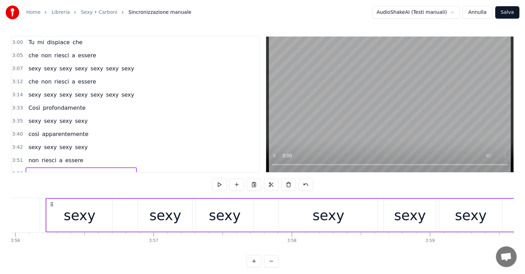
click at [273, 185] on button at bounding box center [271, 185] width 15 height 12
click at [39, 155] on div "non riesci a essere" at bounding box center [56, 161] width 60 height 12
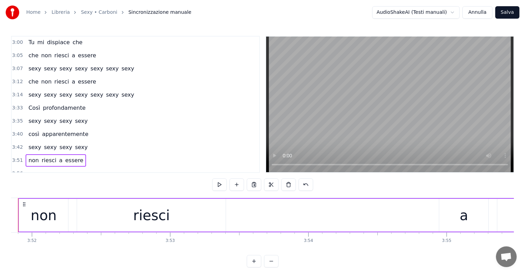
scroll to position [0, 32034]
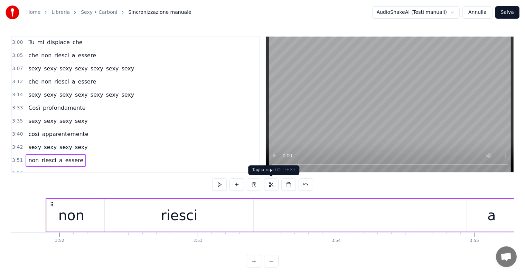
click at [270, 185] on button at bounding box center [271, 185] width 15 height 12
click at [74, 207] on div "non" at bounding box center [71, 215] width 26 height 21
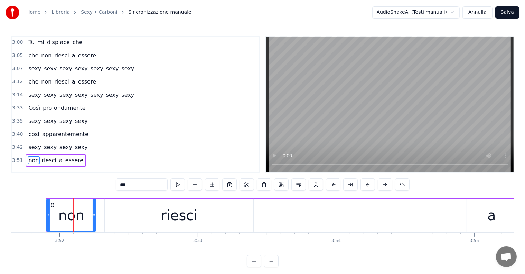
scroll to position [3, 0]
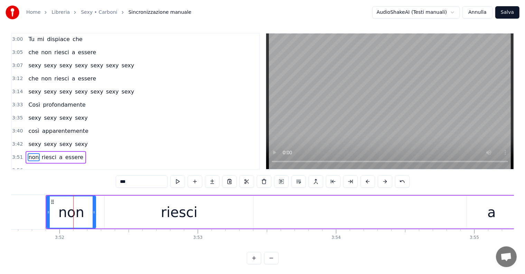
click at [41, 151] on div "3:51 non riesci a essere" at bounding box center [136, 157] width 248 height 13
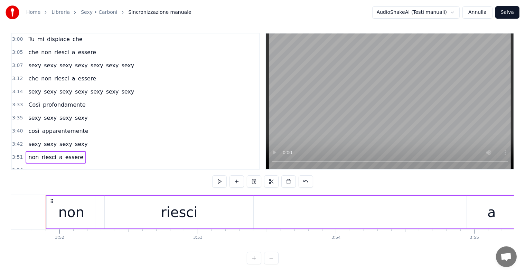
click at [272, 183] on button at bounding box center [271, 182] width 15 height 12
click at [291, 183] on button at bounding box center [288, 182] width 15 height 12
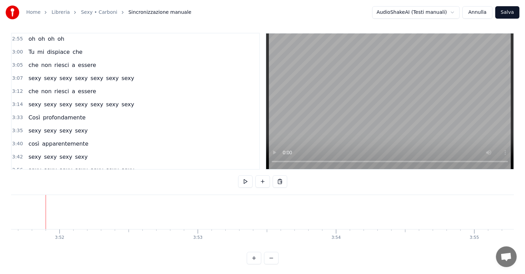
click at [36, 164] on div "sexy sexy sexy sexy sexy sexy sexy" at bounding box center [81, 170] width 111 height 12
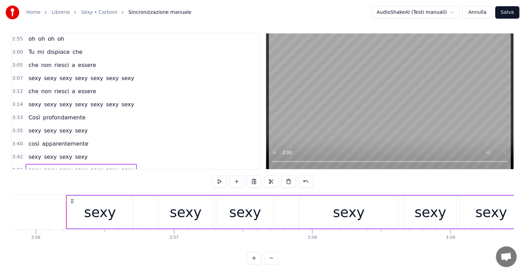
scroll to position [0, 32631]
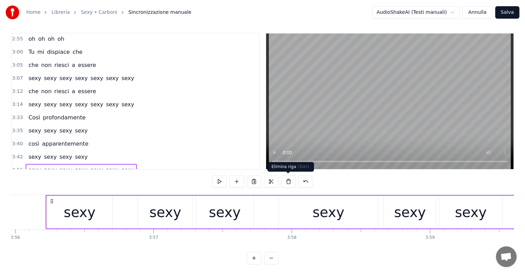
click at [288, 181] on button at bounding box center [288, 182] width 15 height 12
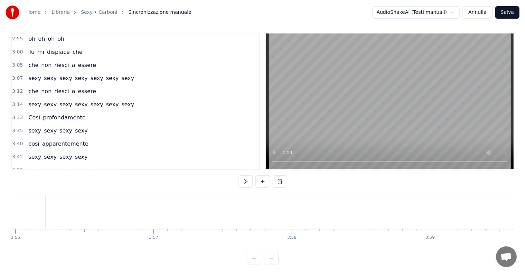
scroll to position [474, 0]
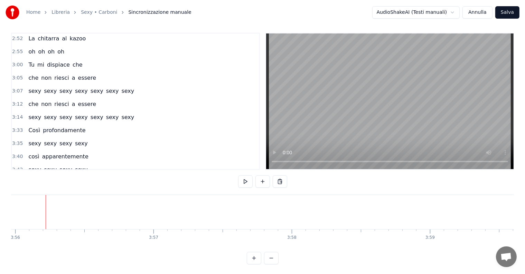
click at [30, 177] on div "4:03 sexy sexy sexy sexy sexy sexy" at bounding box center [136, 183] width 248 height 13
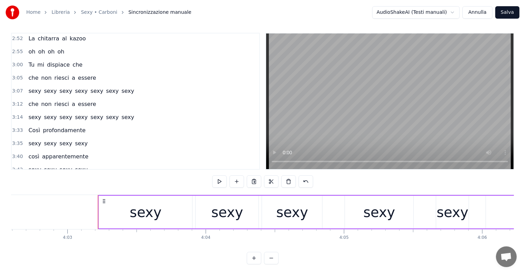
scroll to position [0, 33599]
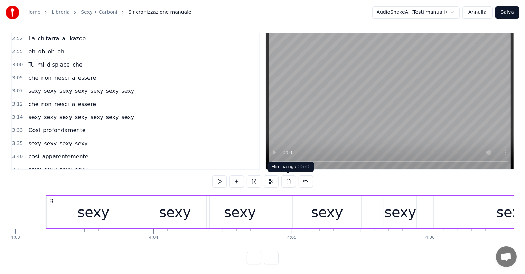
click at [286, 181] on button at bounding box center [288, 182] width 15 height 12
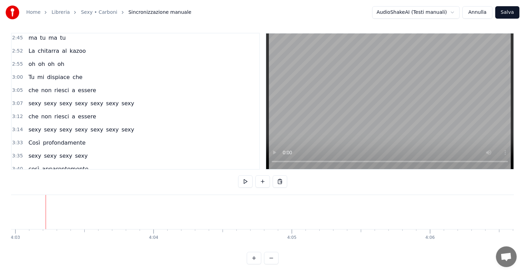
click at [28, 137] on div "Così profondamente" at bounding box center [57, 143] width 63 height 12
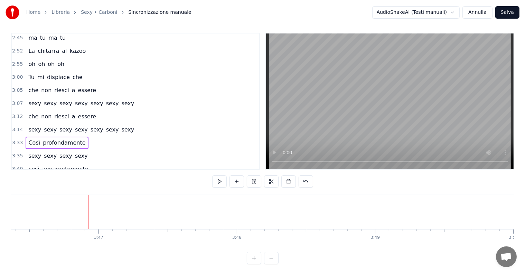
scroll to position [0, 31311]
click at [512, 10] on button "Salva" at bounding box center [507, 12] width 24 height 12
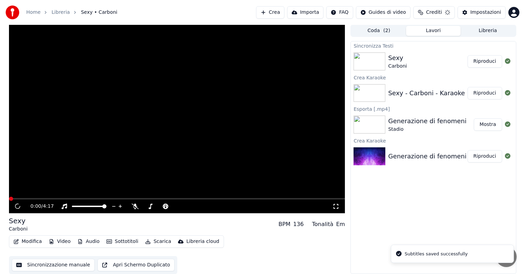
scroll to position [0, 0]
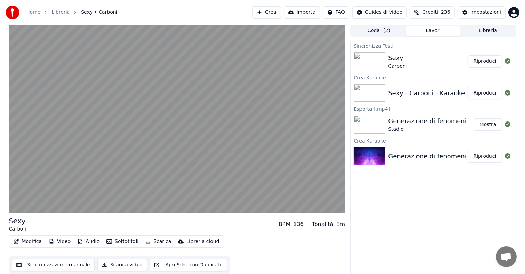
click at [490, 64] on button "Riproduci" at bounding box center [485, 61] width 35 height 12
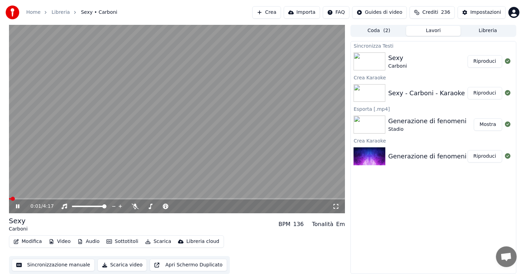
click at [18, 207] on icon at bounding box center [17, 207] width 3 height 4
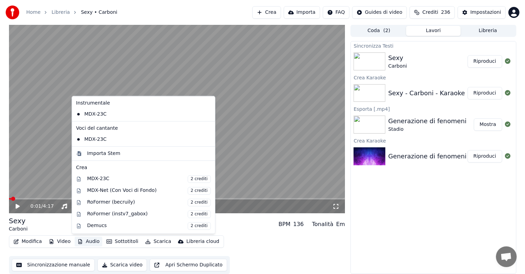
click at [90, 240] on button "Audio" at bounding box center [89, 242] width 28 height 10
click at [99, 195] on div "MDX-Net (Con Voci di Fondo) 2 crediti" at bounding box center [143, 191] width 140 height 12
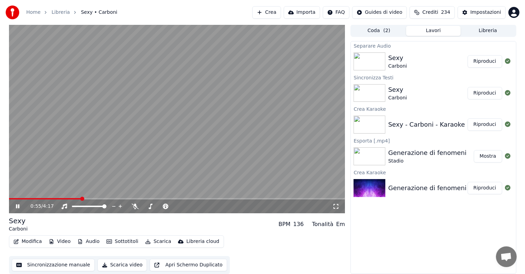
click at [484, 56] on button "Riproduci" at bounding box center [485, 61] width 35 height 12
click at [17, 207] on icon at bounding box center [23, 207] width 16 height 6
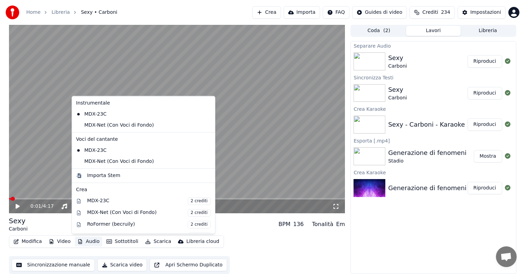
click at [86, 240] on button "Audio" at bounding box center [89, 242] width 28 height 10
click at [101, 123] on div "MDX-Net (Con Voci di Fondo)" at bounding box center [138, 125] width 130 height 11
click at [90, 239] on button "Audio" at bounding box center [89, 242] width 28 height 10
click at [105, 163] on div "MDX-Net (Con Voci di Fondo)" at bounding box center [138, 161] width 130 height 11
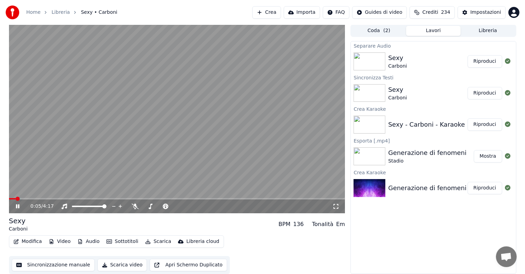
click at [16, 205] on icon at bounding box center [23, 207] width 16 height 6
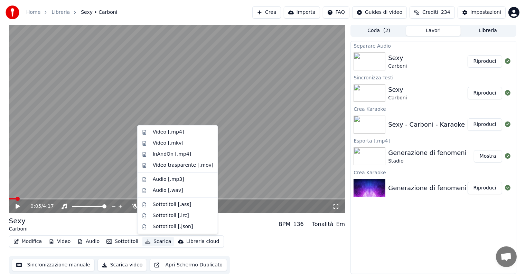
click at [153, 241] on button "Scarica" at bounding box center [157, 242] width 31 height 10
click at [163, 132] on div "Video [.mp4]" at bounding box center [168, 132] width 31 height 7
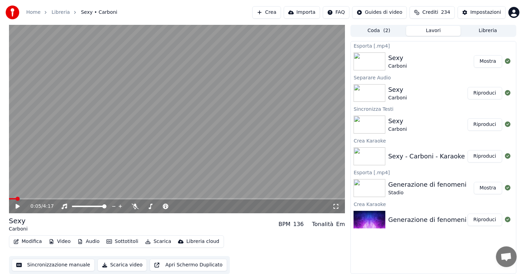
click at [493, 60] on button "Mostra" at bounding box center [488, 61] width 28 height 12
